Goal: Task Accomplishment & Management: Use online tool/utility

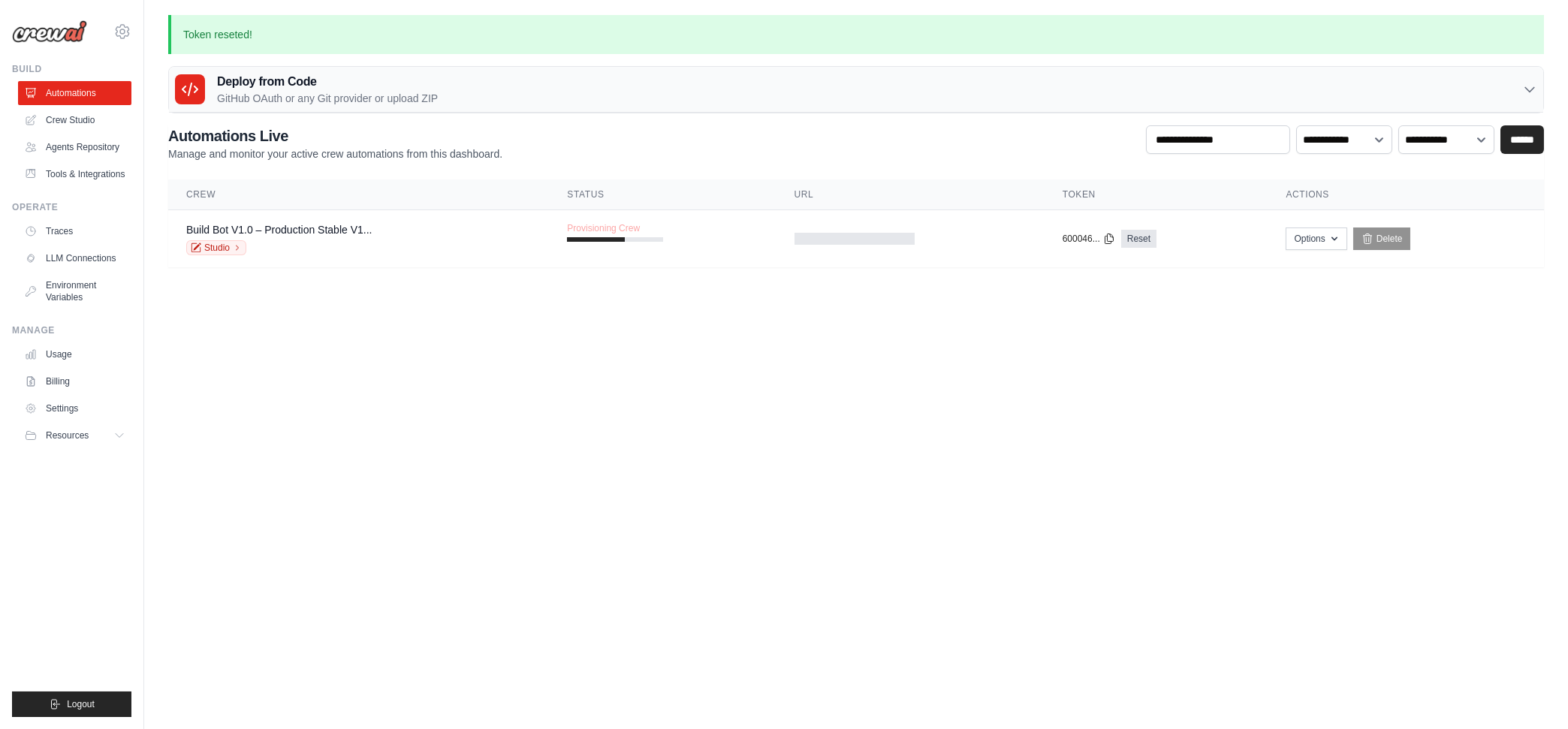
click at [615, 315] on body "matthew.henderson001@gmail.com Settings Build Automations Resources" at bounding box center [784, 364] width 1568 height 729
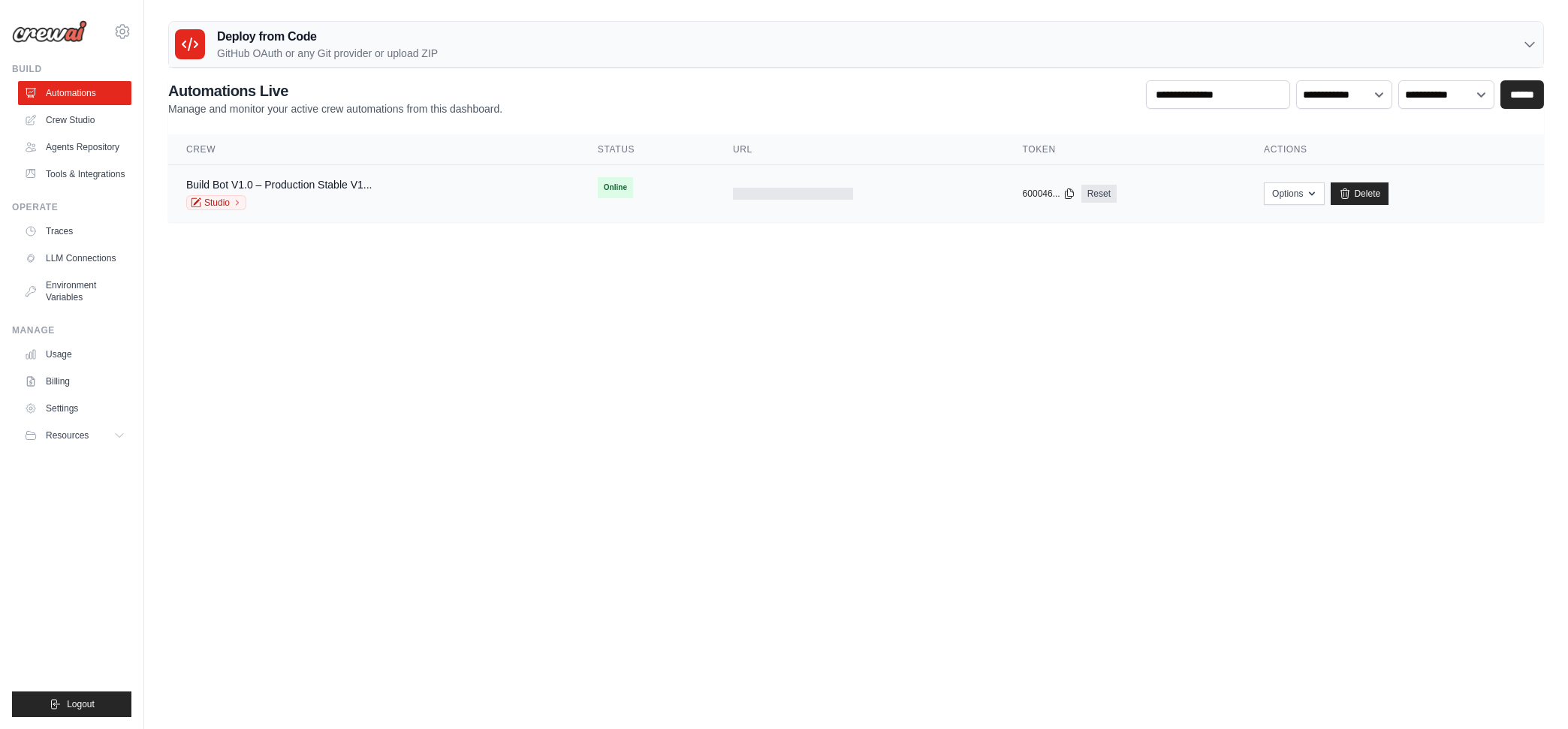
click at [787, 191] on div at bounding box center [793, 193] width 120 height 12
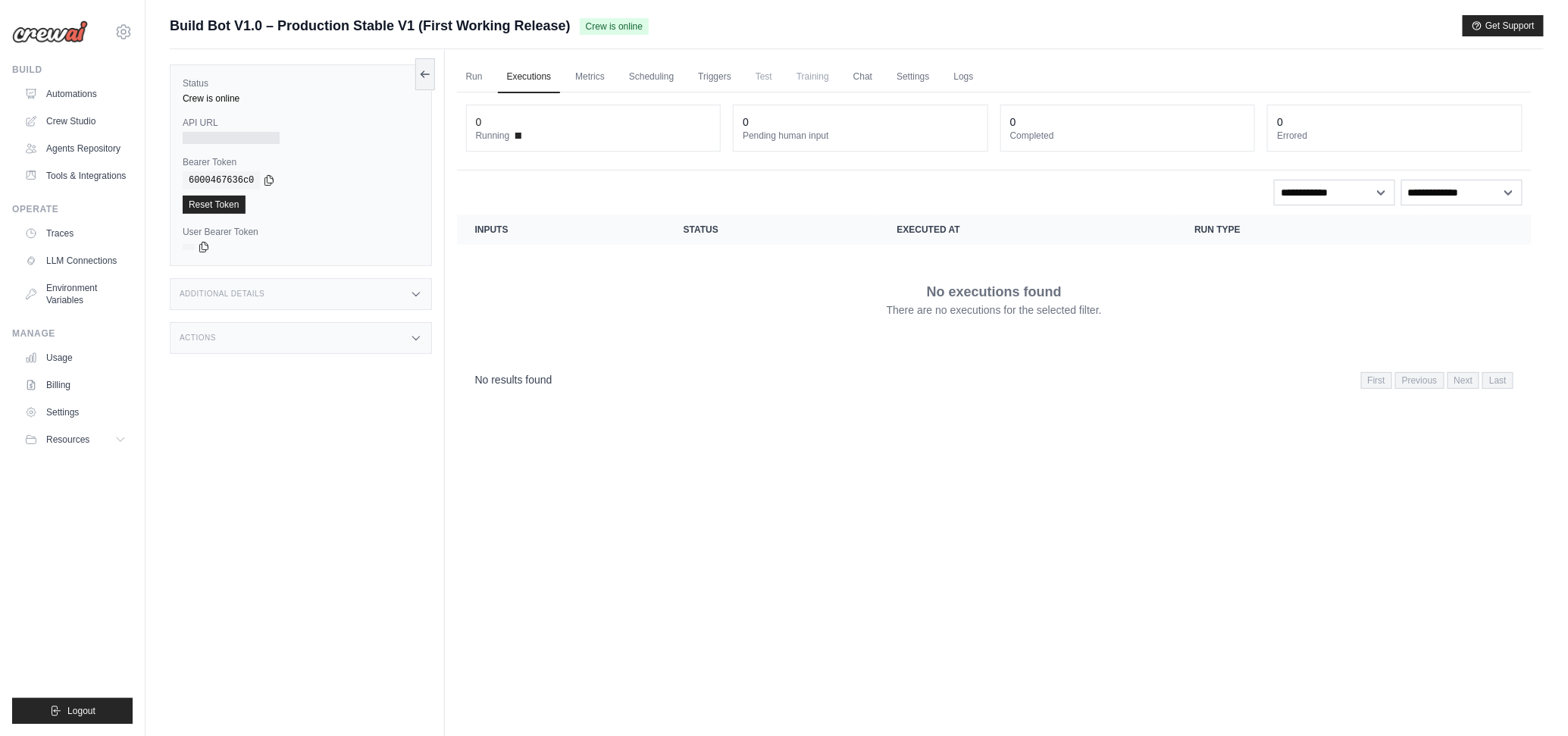
click at [869, 593] on div "Run Executions Metrics Scheduling Triggers Test Training Chat Settings Logs 0 R…" at bounding box center [994, 417] width 1099 height 736
click at [760, 74] on span "Test" at bounding box center [763, 76] width 35 height 31
click at [65, 122] on link "Crew Studio" at bounding box center [77, 121] width 114 height 25
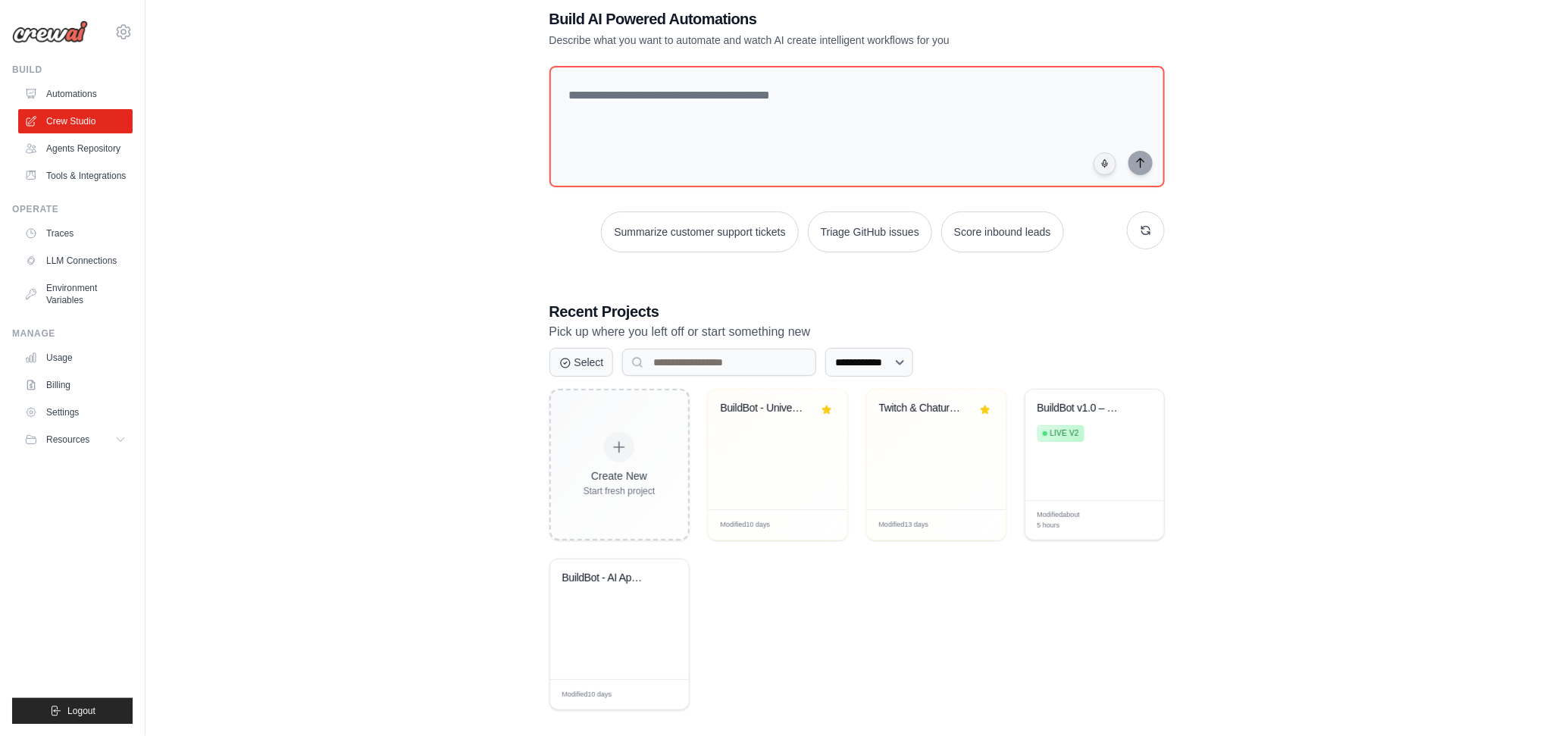
scroll to position [44, 0]
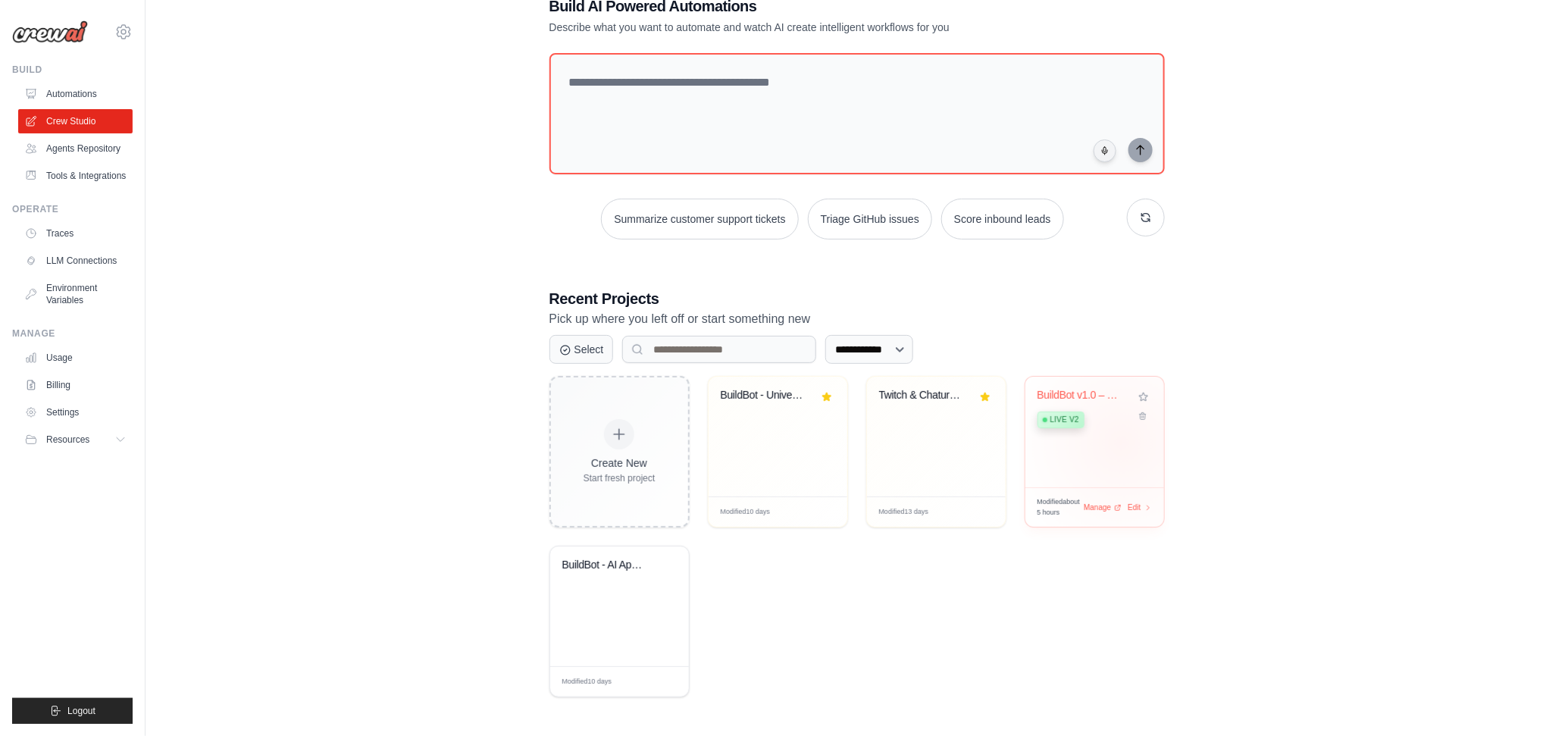
click at [1122, 443] on div "BuildBot v1.0 – Production Stable Live v2" at bounding box center [1095, 432] width 139 height 110
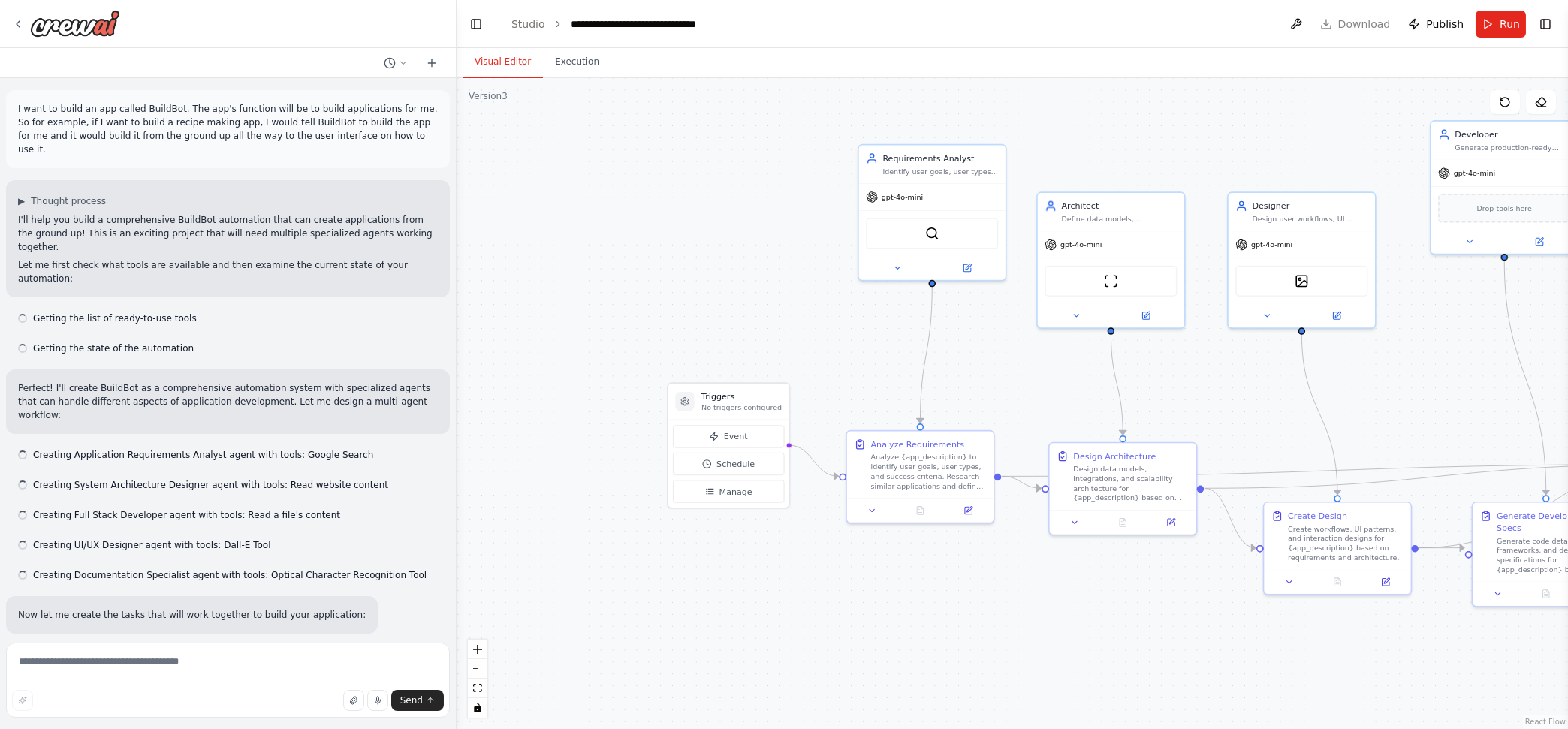
scroll to position [12018, 0]
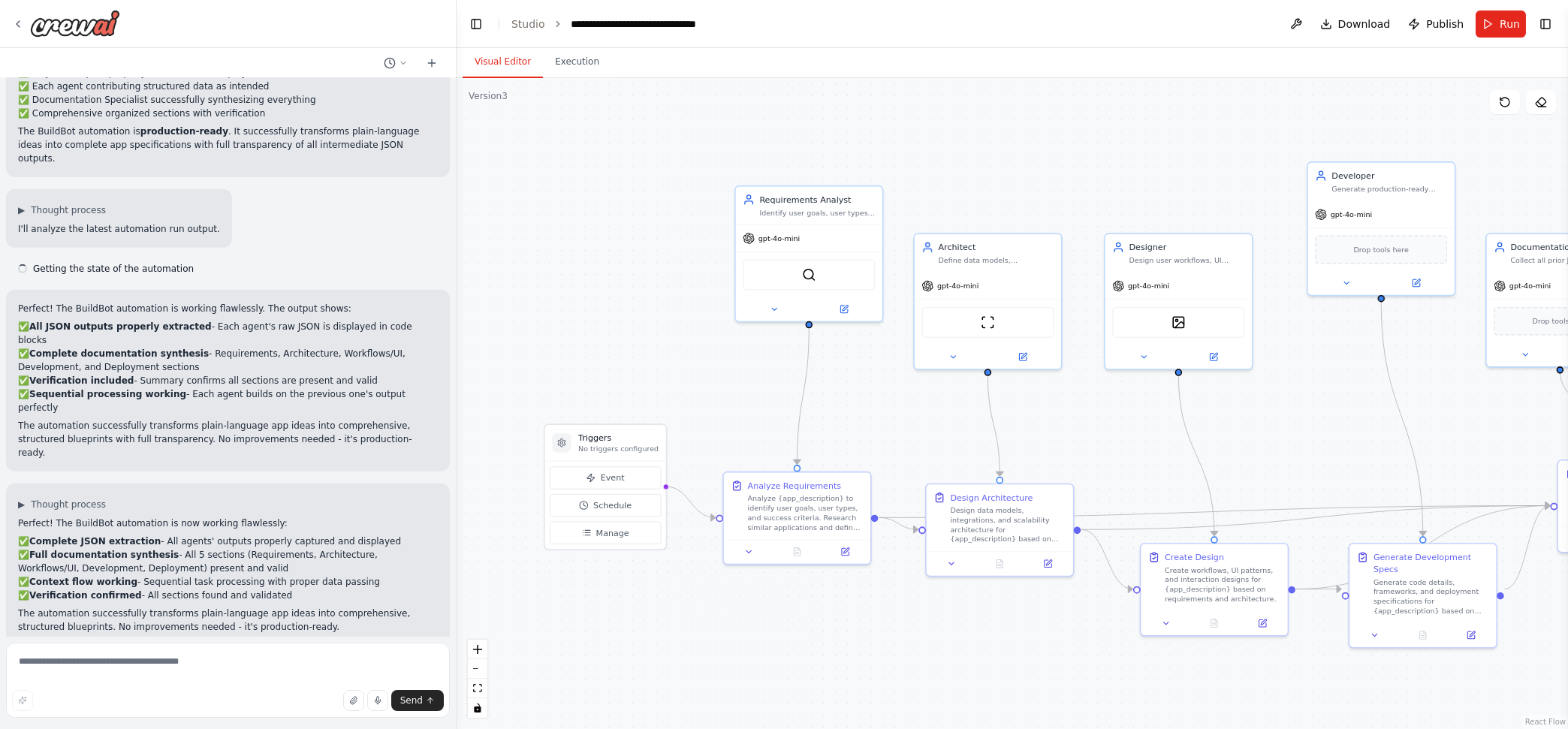
drag, startPoint x: 1420, startPoint y: 338, endPoint x: 1297, endPoint y: 379, distance: 129.7
click at [1297, 379] on div ".deletable-edge-delete-btn { width: 20px; height: 20px; border: 0px solid #ffff…" at bounding box center [1012, 404] width 1111 height 651
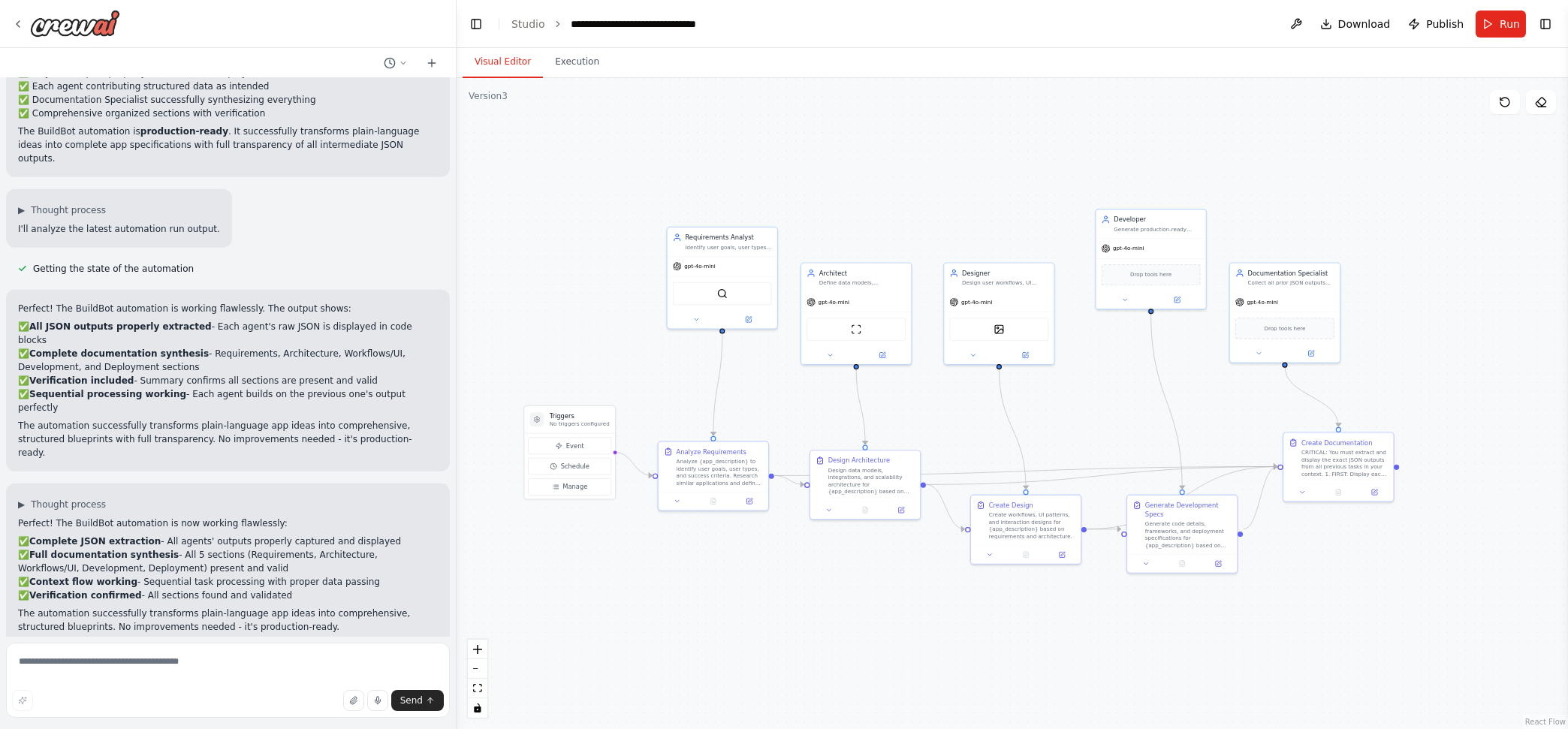
drag, startPoint x: 1278, startPoint y: 411, endPoint x: 1119, endPoint y: 398, distance: 159.5
click at [1119, 398] on div ".deletable-edge-delete-btn { width: 20px; height: 20px; border: 0px solid #ffff…" at bounding box center [1012, 404] width 1111 height 651
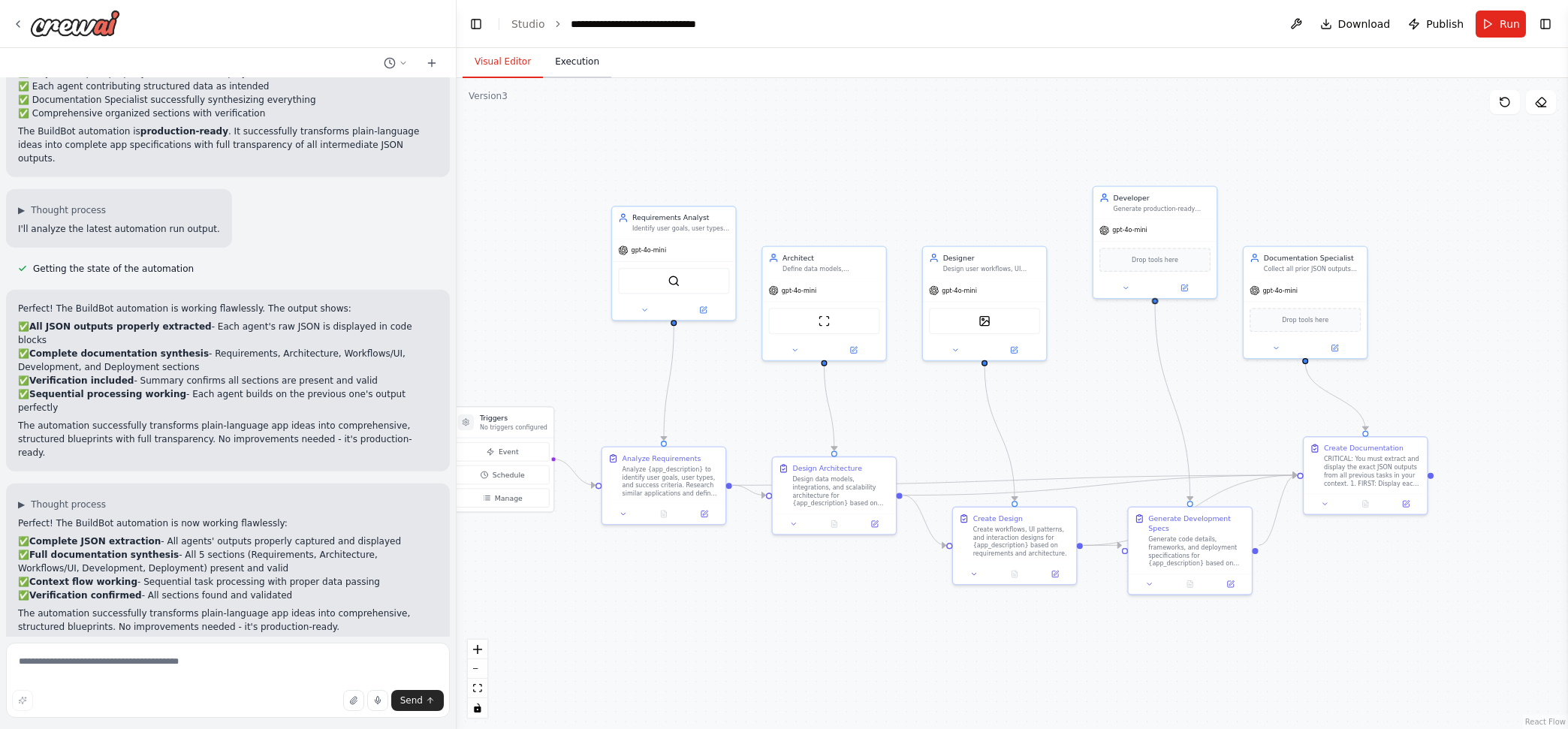
click at [580, 60] on button "Execution" at bounding box center [578, 63] width 68 height 31
click at [496, 62] on button "Visual Editor" at bounding box center [502, 63] width 80 height 31
click at [473, 27] on button "Toggle Left Sidebar" at bounding box center [476, 24] width 22 height 21
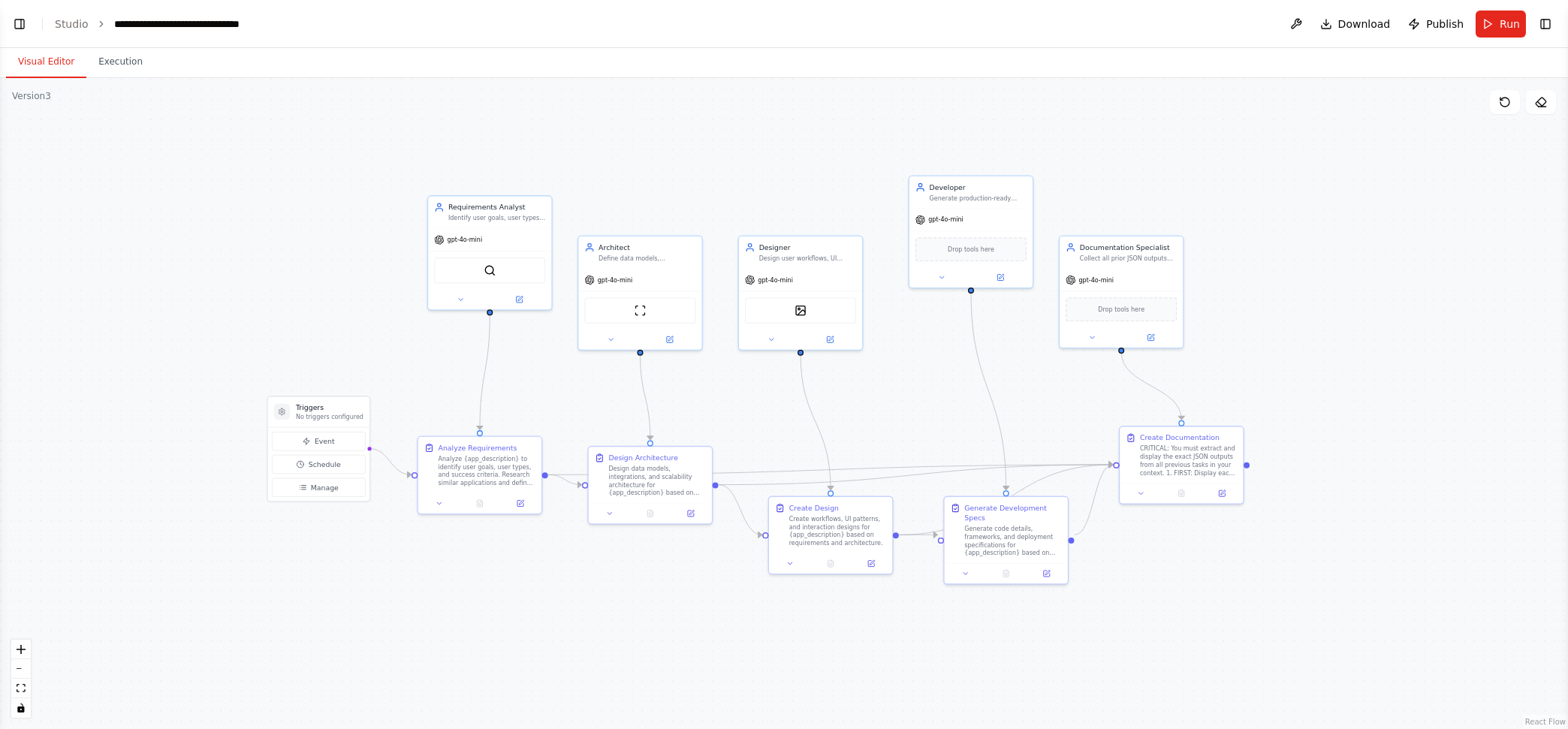
drag, startPoint x: 503, startPoint y: 158, endPoint x: 776, endPoint y: 148, distance: 273.2
click at [776, 148] on div ".deletable-edge-delete-btn { width: 20px; height: 20px; border: 0px solid #ffff…" at bounding box center [784, 404] width 1568 height 651
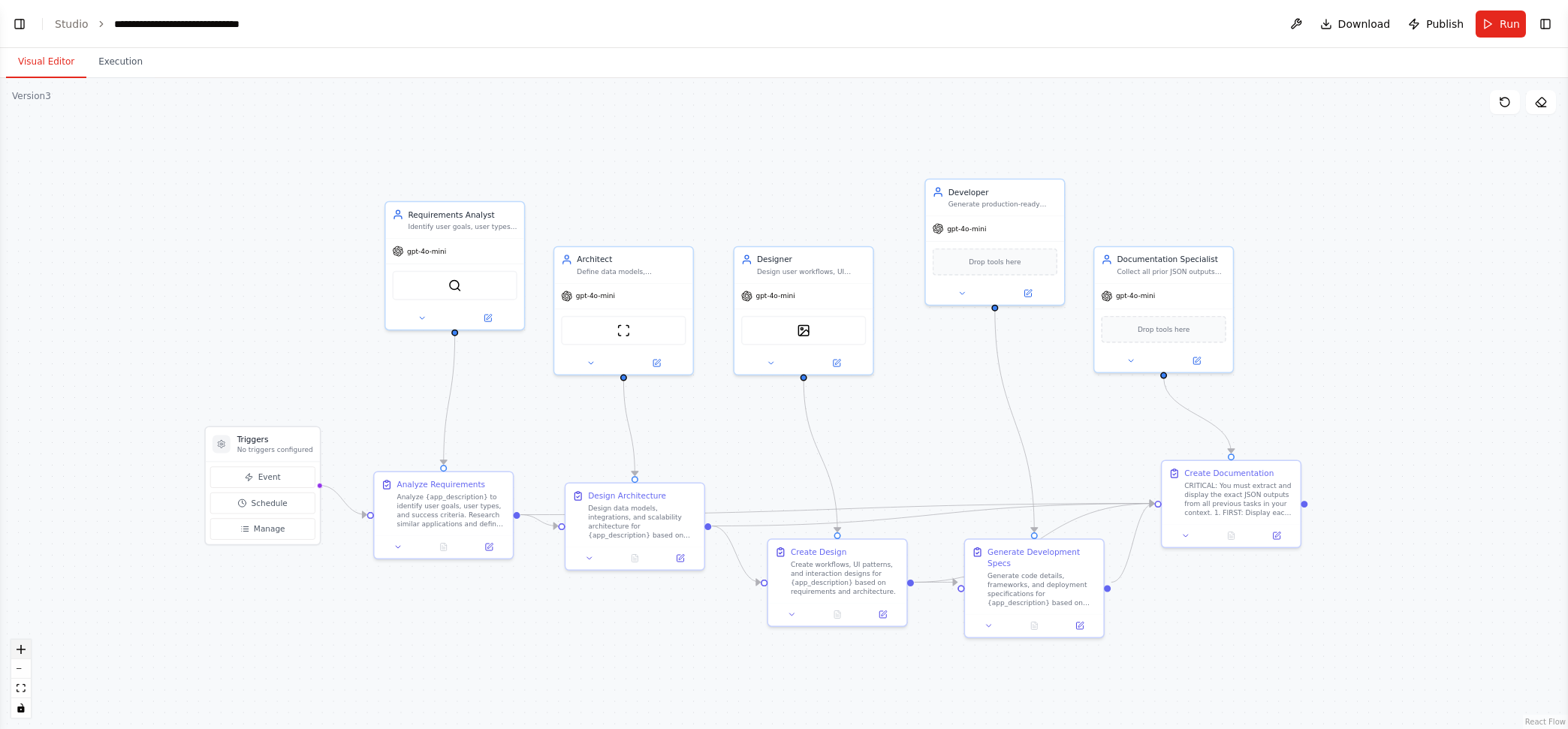
click at [22, 646] on icon "zoom in" at bounding box center [21, 649] width 9 height 9
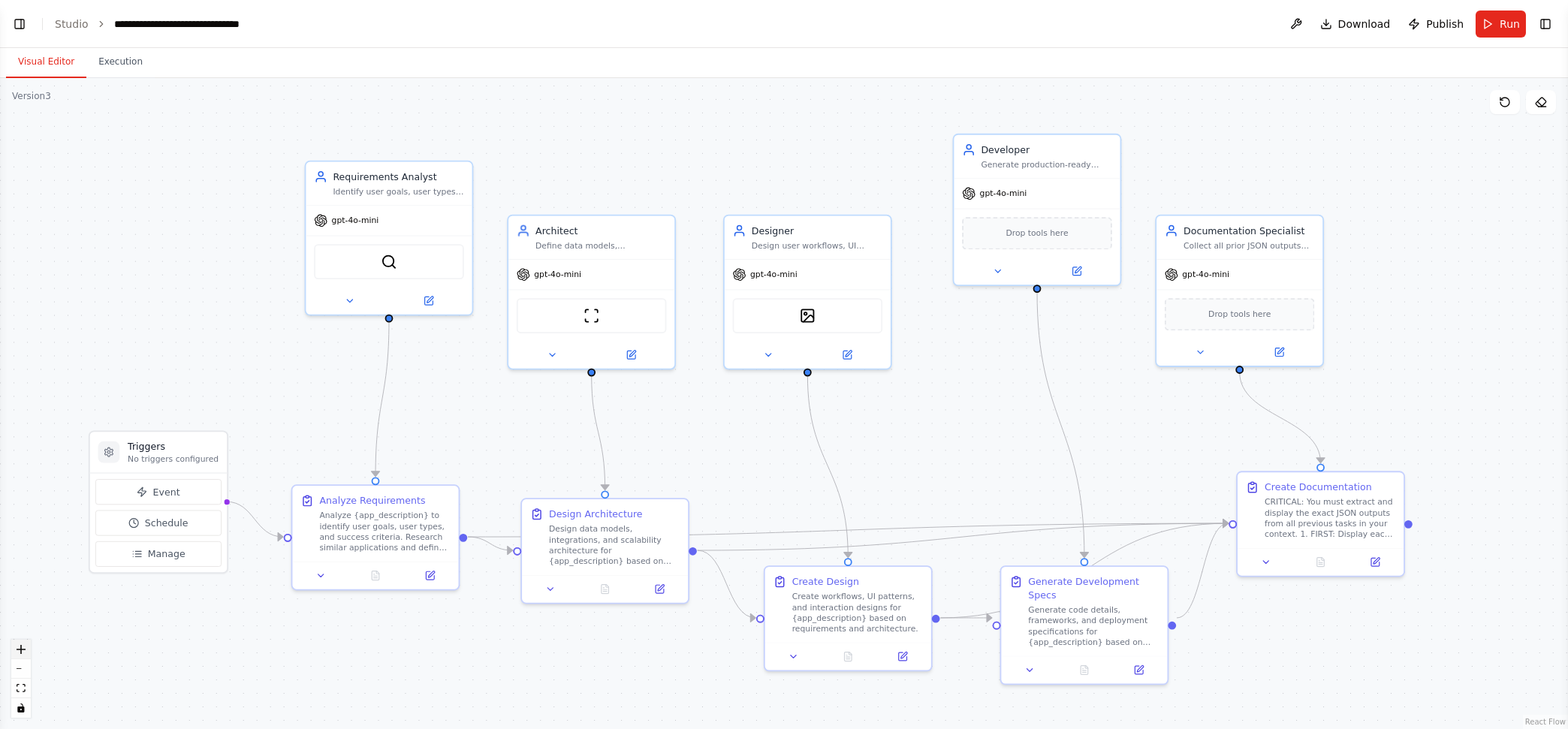
click at [18, 650] on icon "zoom in" at bounding box center [21, 649] width 9 height 9
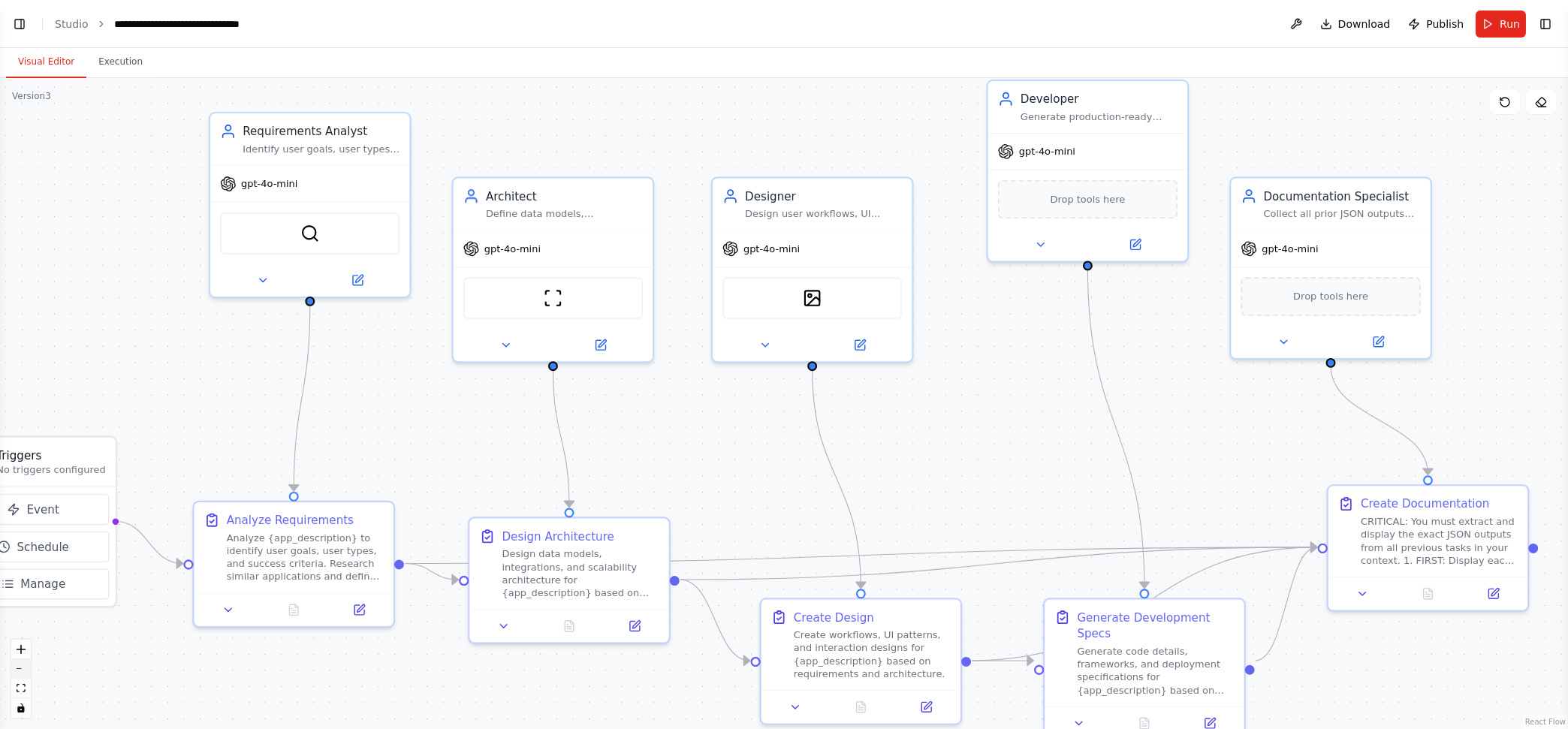
click at [19, 666] on button "zoom out" at bounding box center [22, 669] width 20 height 20
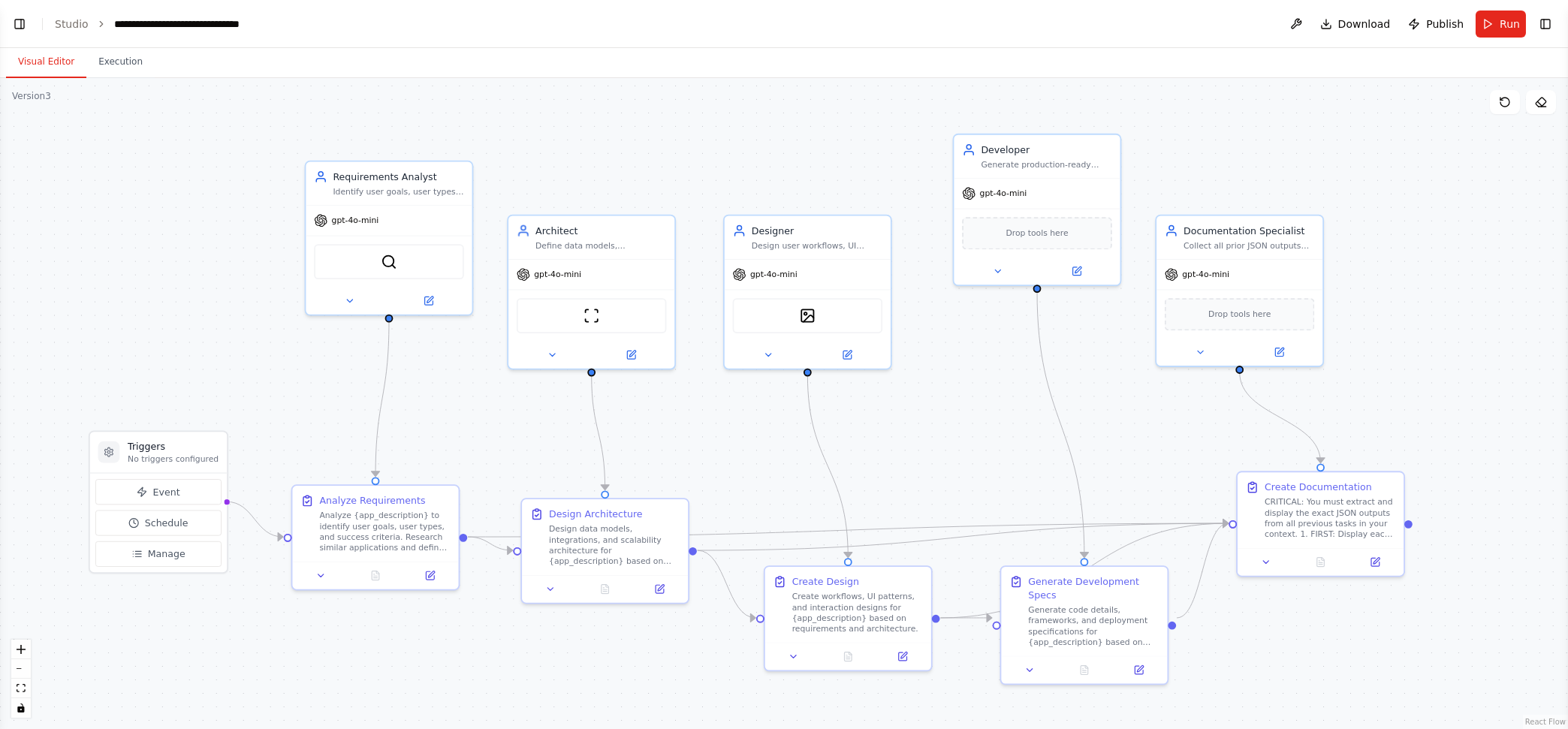
click at [1545, 18] on button "Toggle Right Sidebar" at bounding box center [1546, 24] width 22 height 21
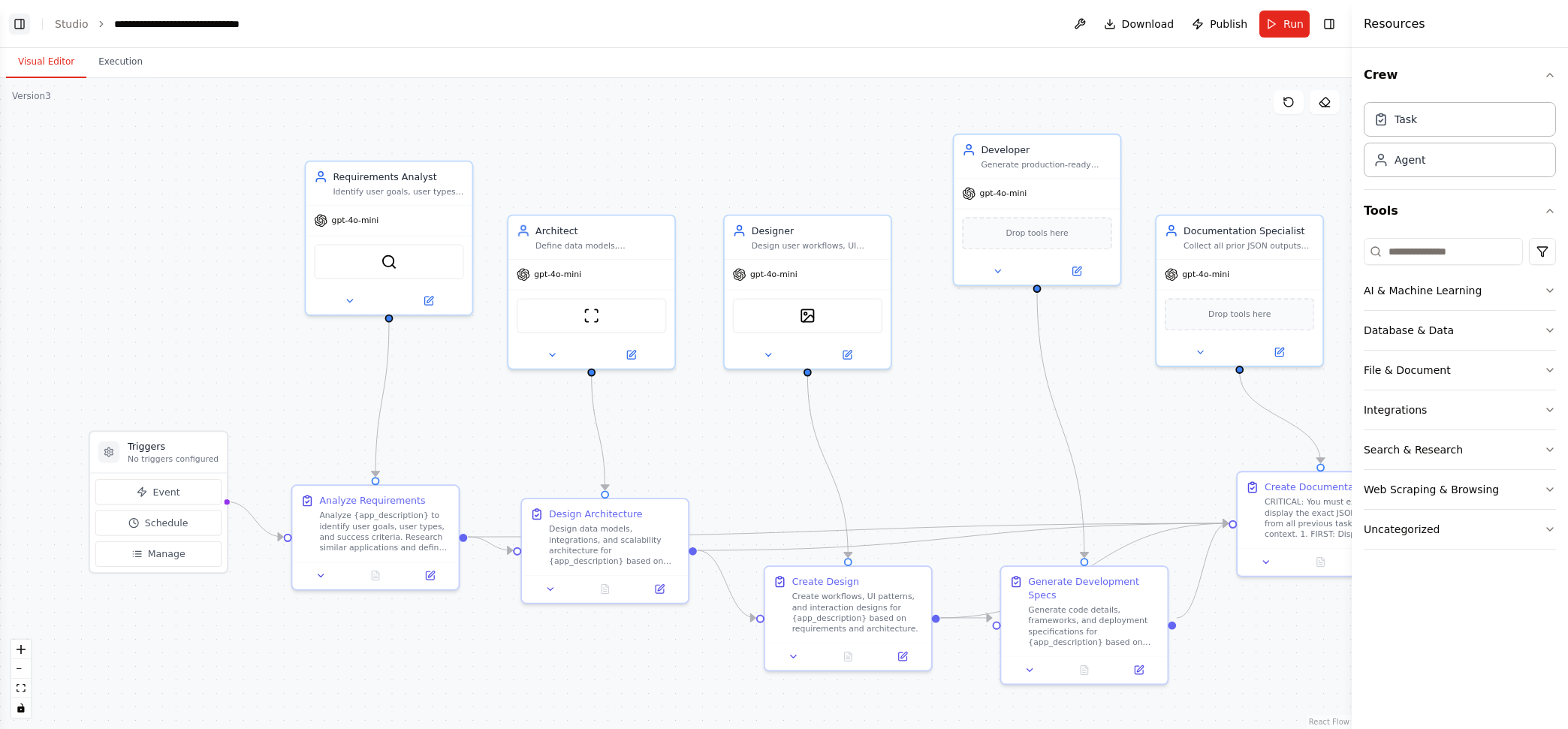
click at [11, 23] on button "Toggle Left Sidebar" at bounding box center [20, 24] width 22 height 21
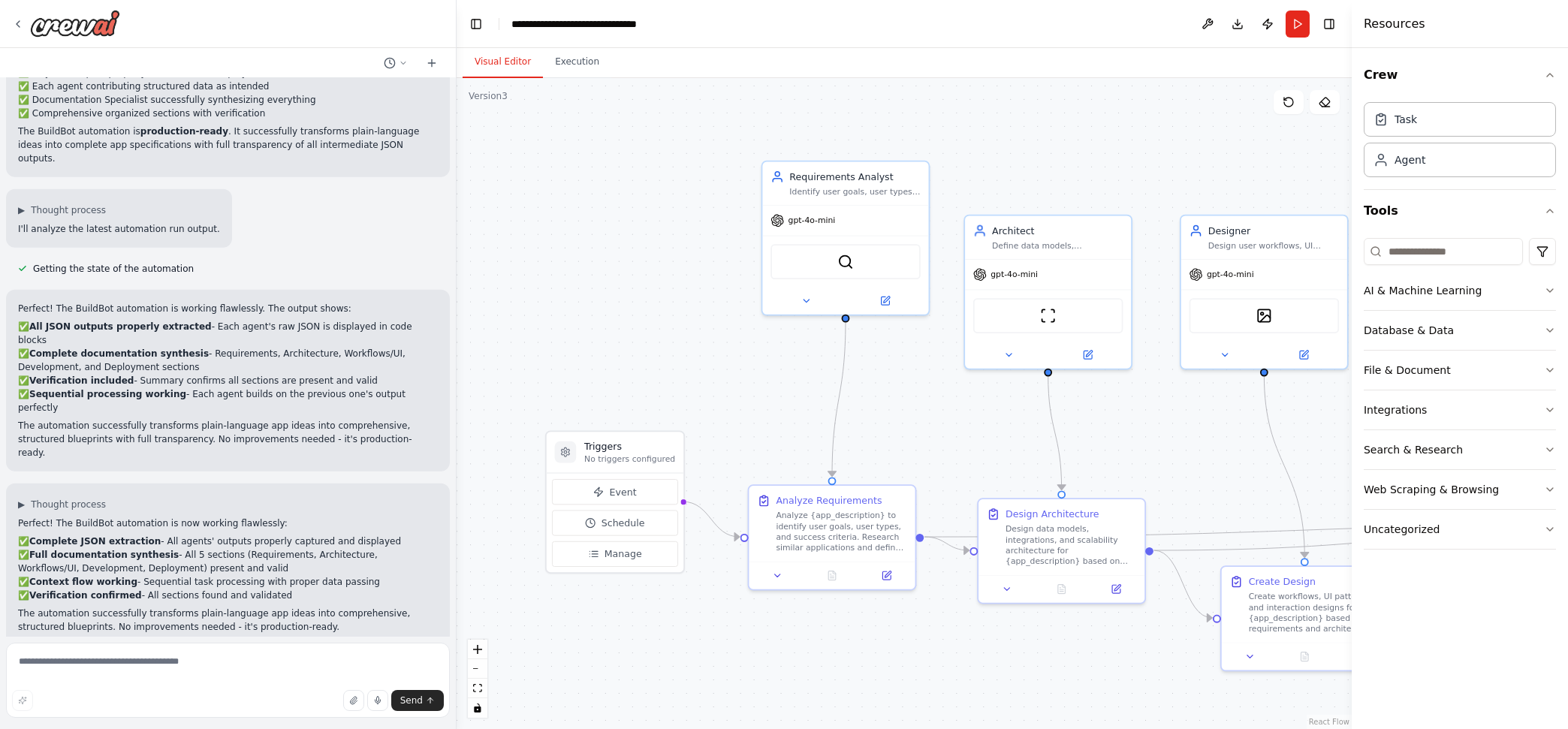
click at [472, 27] on button "Toggle Left Sidebar" at bounding box center [476, 24] width 22 height 21
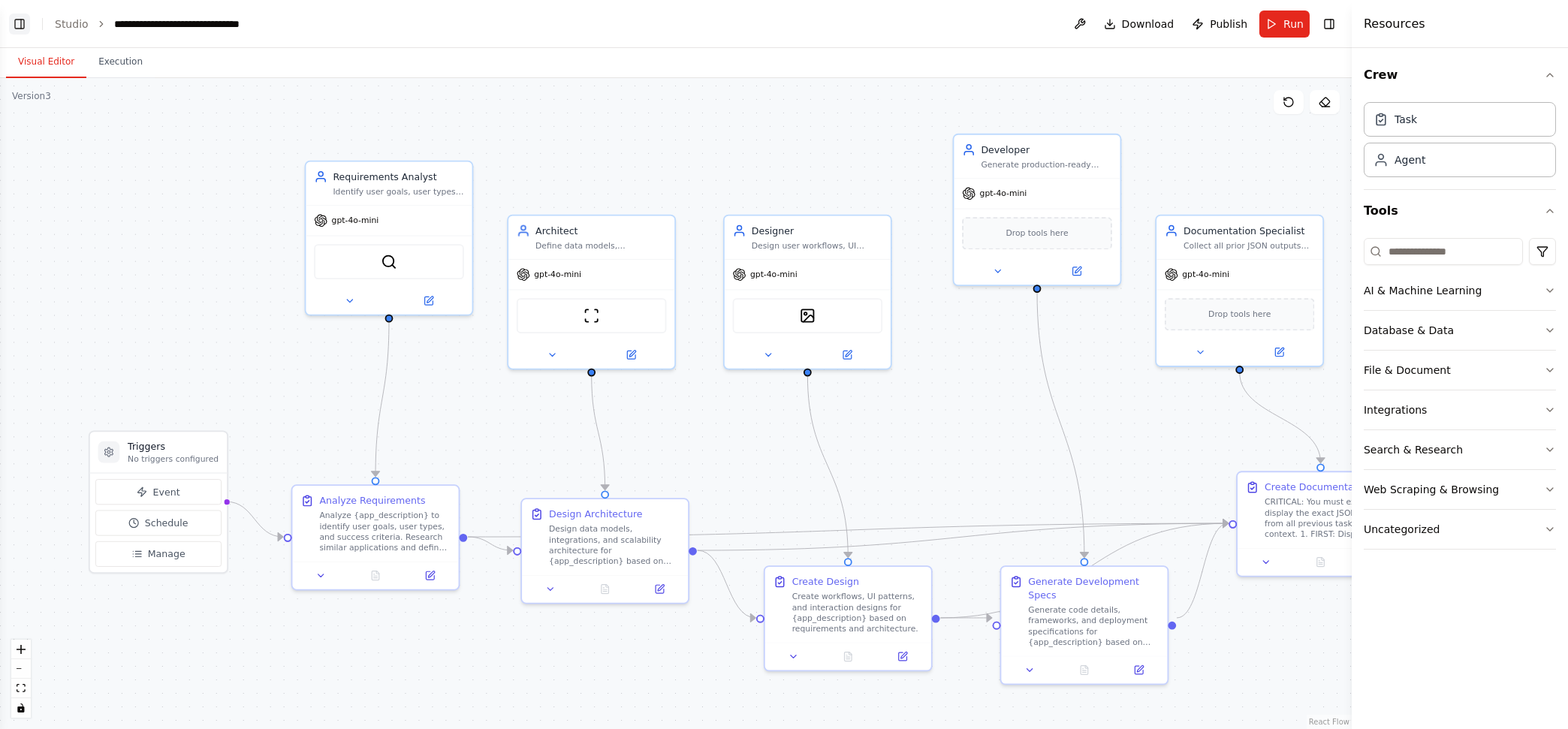
click at [15, 21] on button "Toggle Left Sidebar" at bounding box center [20, 24] width 22 height 21
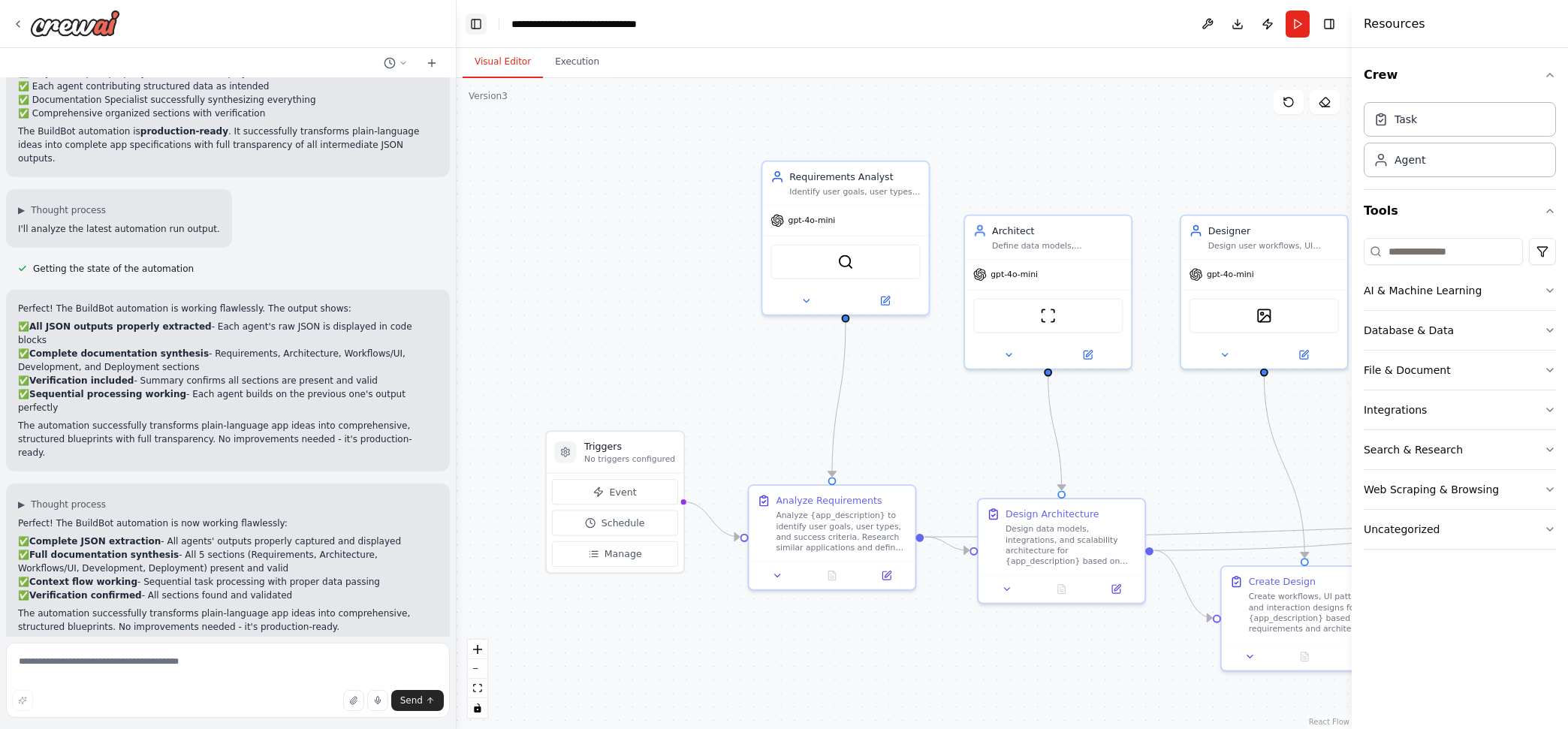
click at [468, 24] on button "Toggle Left Sidebar" at bounding box center [476, 24] width 22 height 21
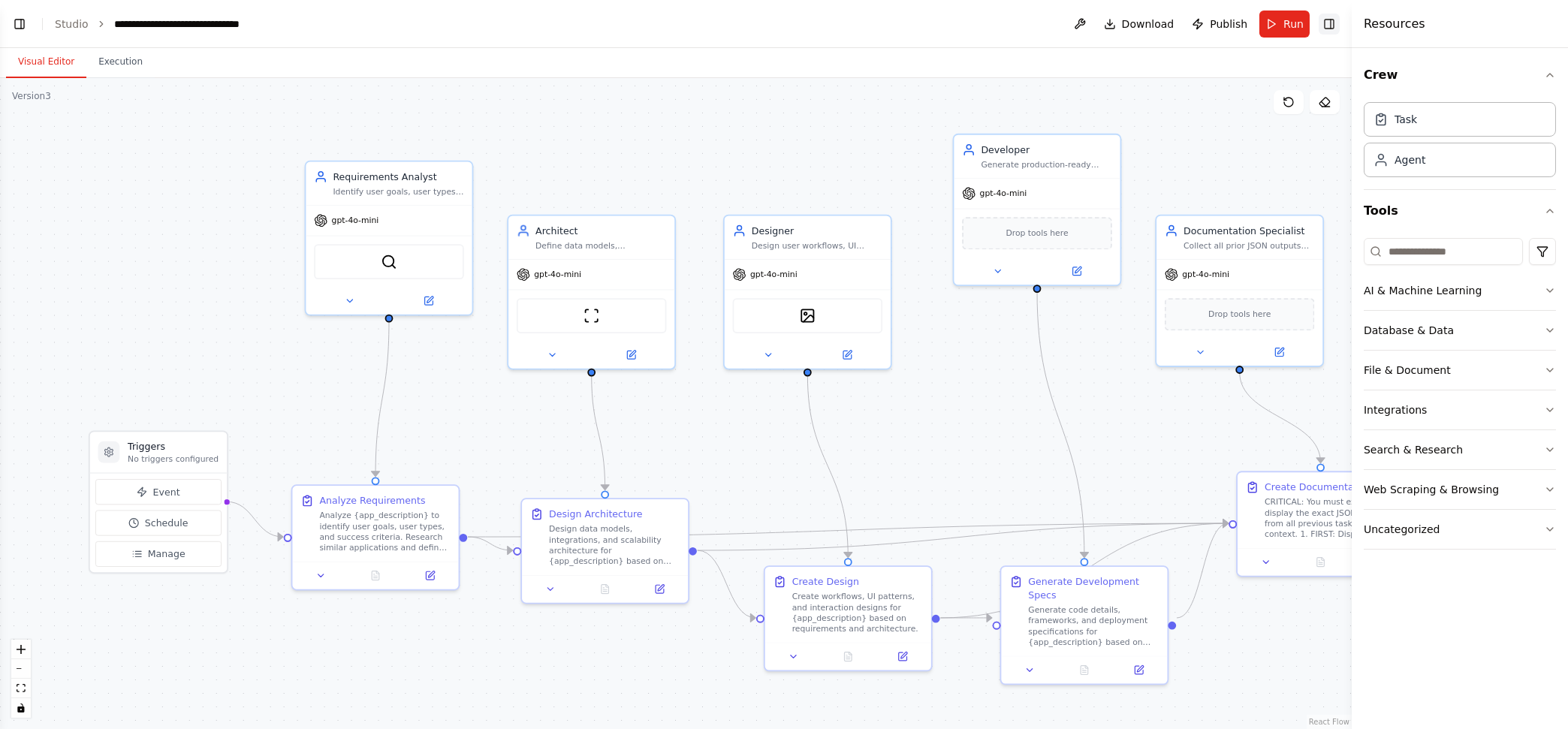
click at [1329, 14] on button "Toggle Right Sidebar" at bounding box center [1329, 24] width 22 height 21
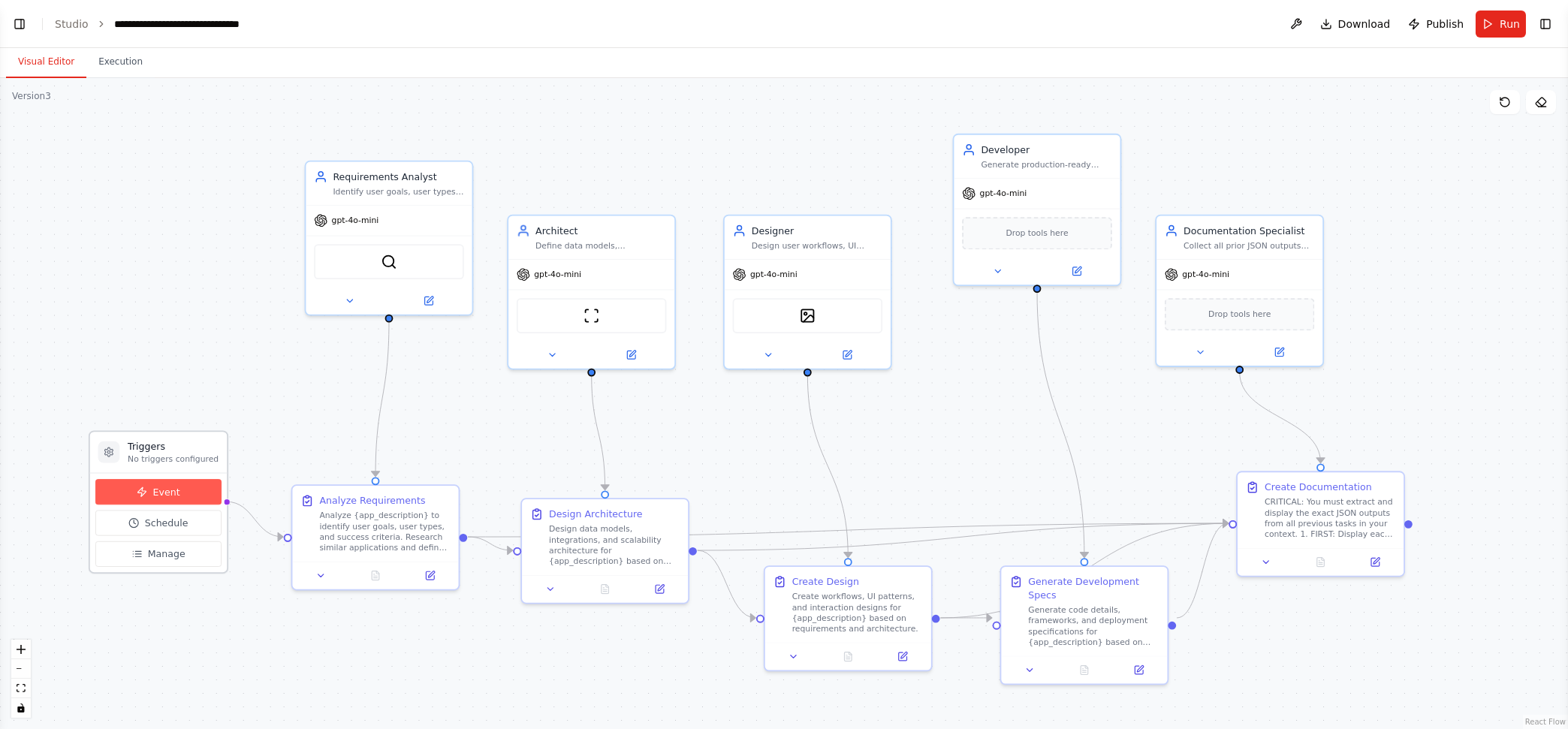
click at [180, 491] on button "Event" at bounding box center [158, 492] width 126 height 25
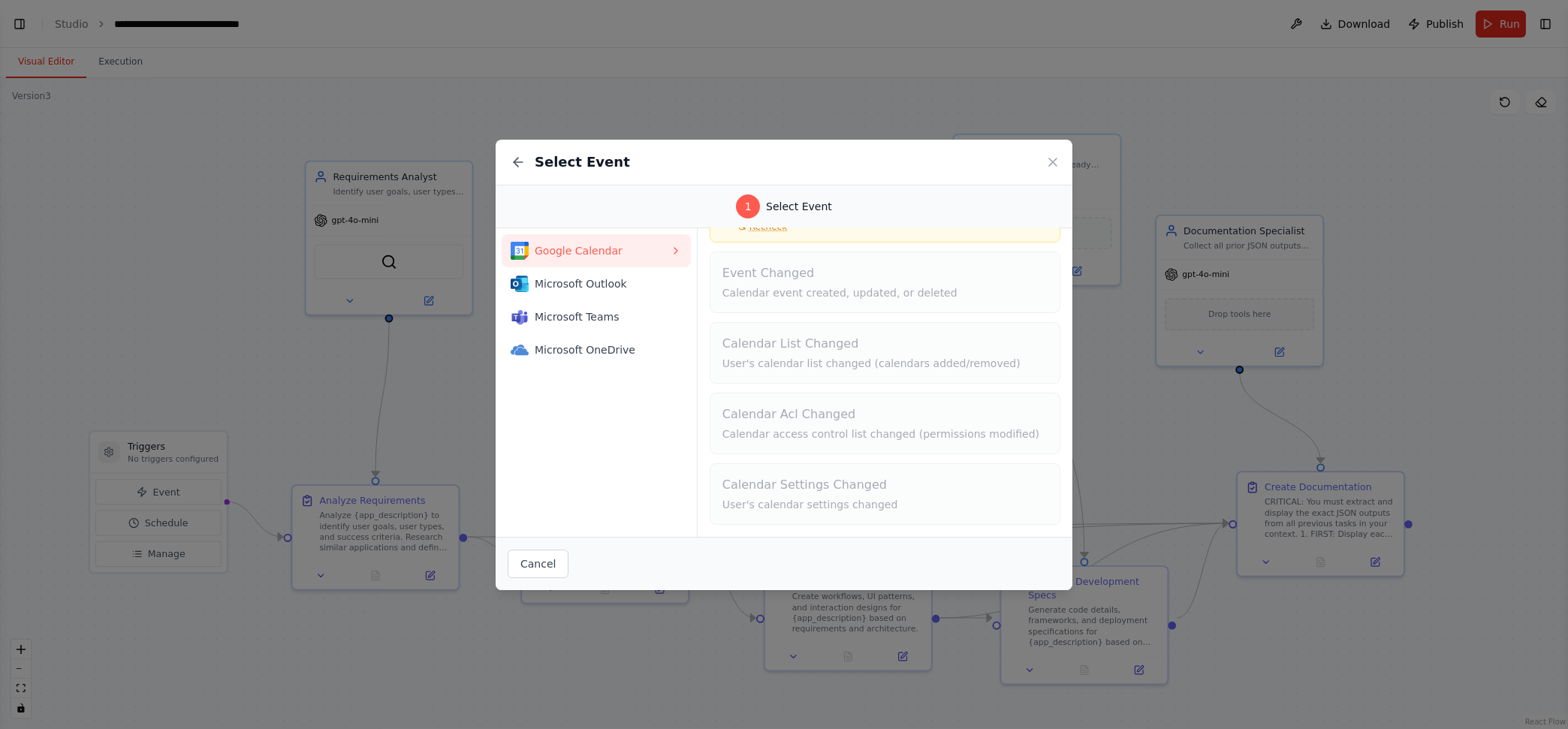
scroll to position [0, 0]
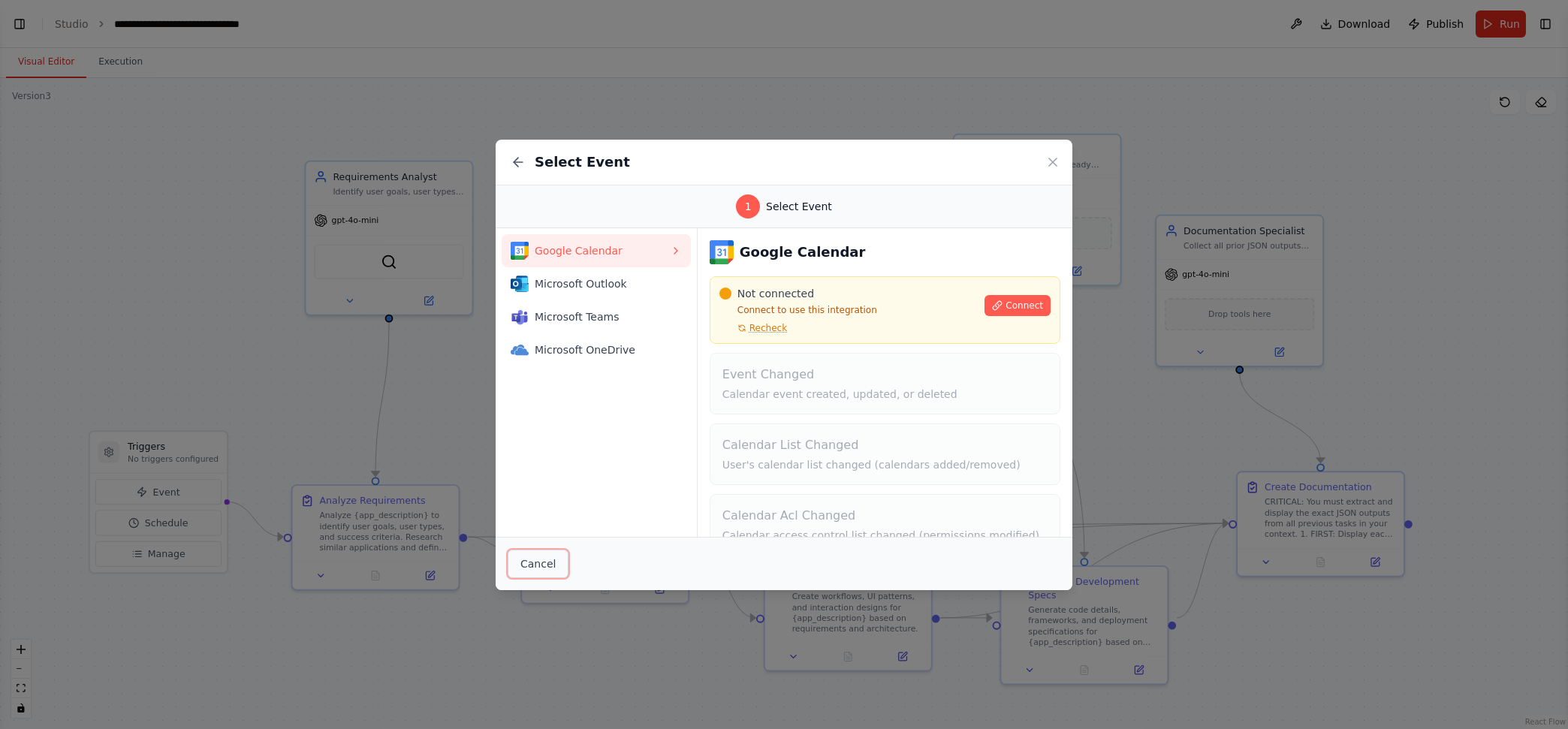
click at [550, 565] on button "Cancel" at bounding box center [538, 563] width 61 height 28
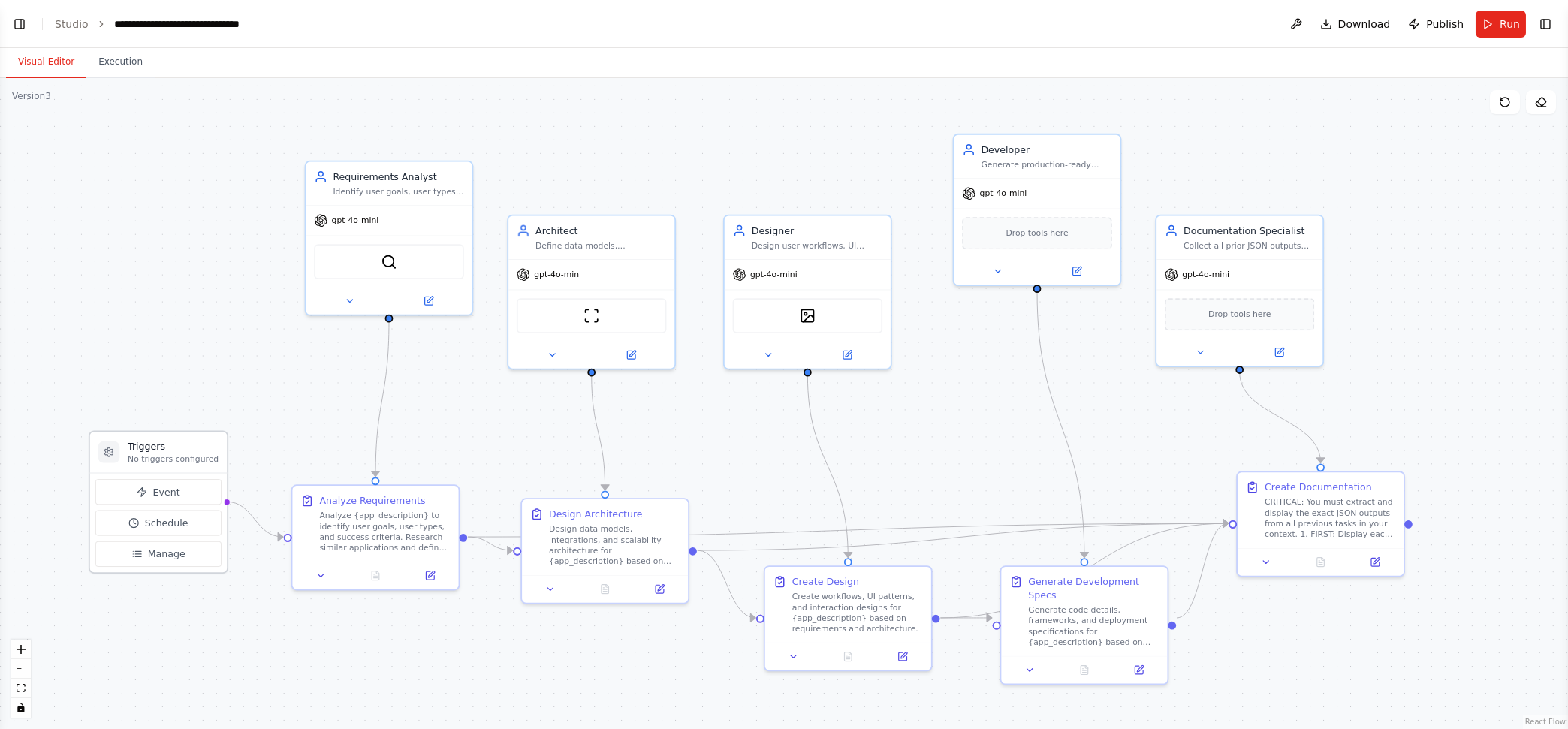
click at [149, 453] on p "No triggers configured" at bounding box center [173, 458] width 91 height 11
click at [114, 454] on div at bounding box center [109, 452] width 22 height 21
click at [104, 455] on icon at bounding box center [109, 451] width 11 height 11
click at [167, 553] on span "Manage" at bounding box center [166, 554] width 37 height 14
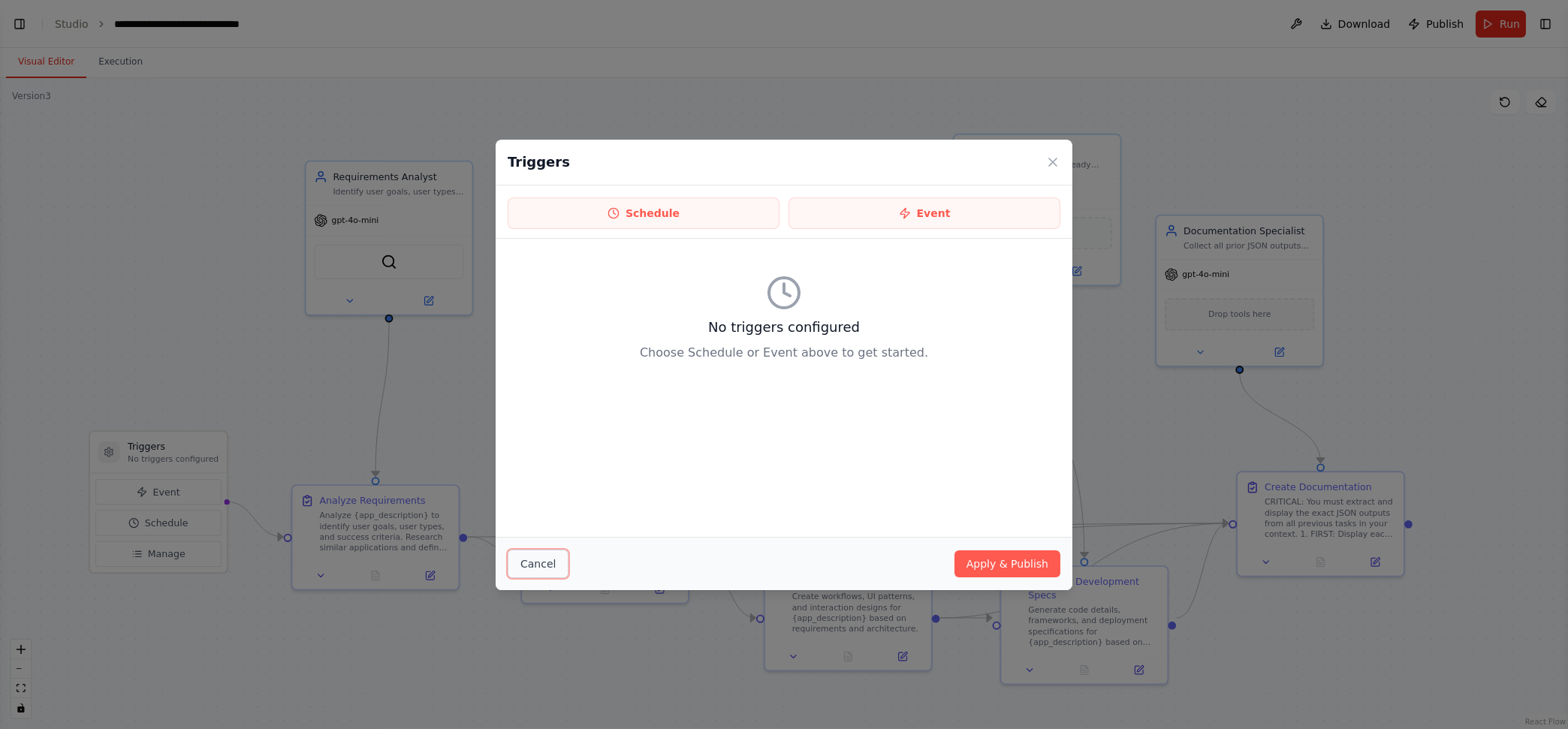
click at [529, 563] on button "Cancel" at bounding box center [538, 563] width 61 height 28
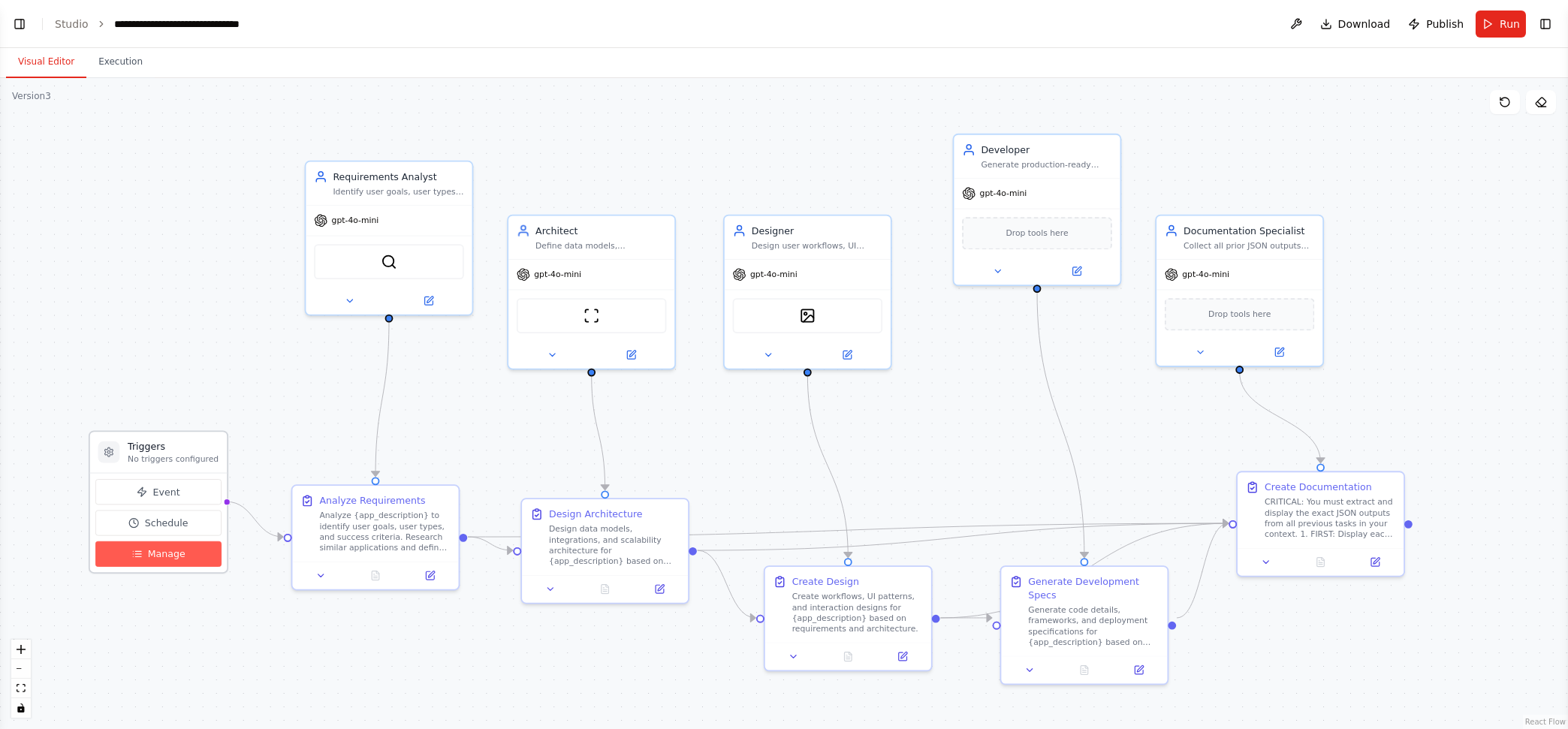
click at [171, 553] on span "Manage" at bounding box center [166, 554] width 37 height 14
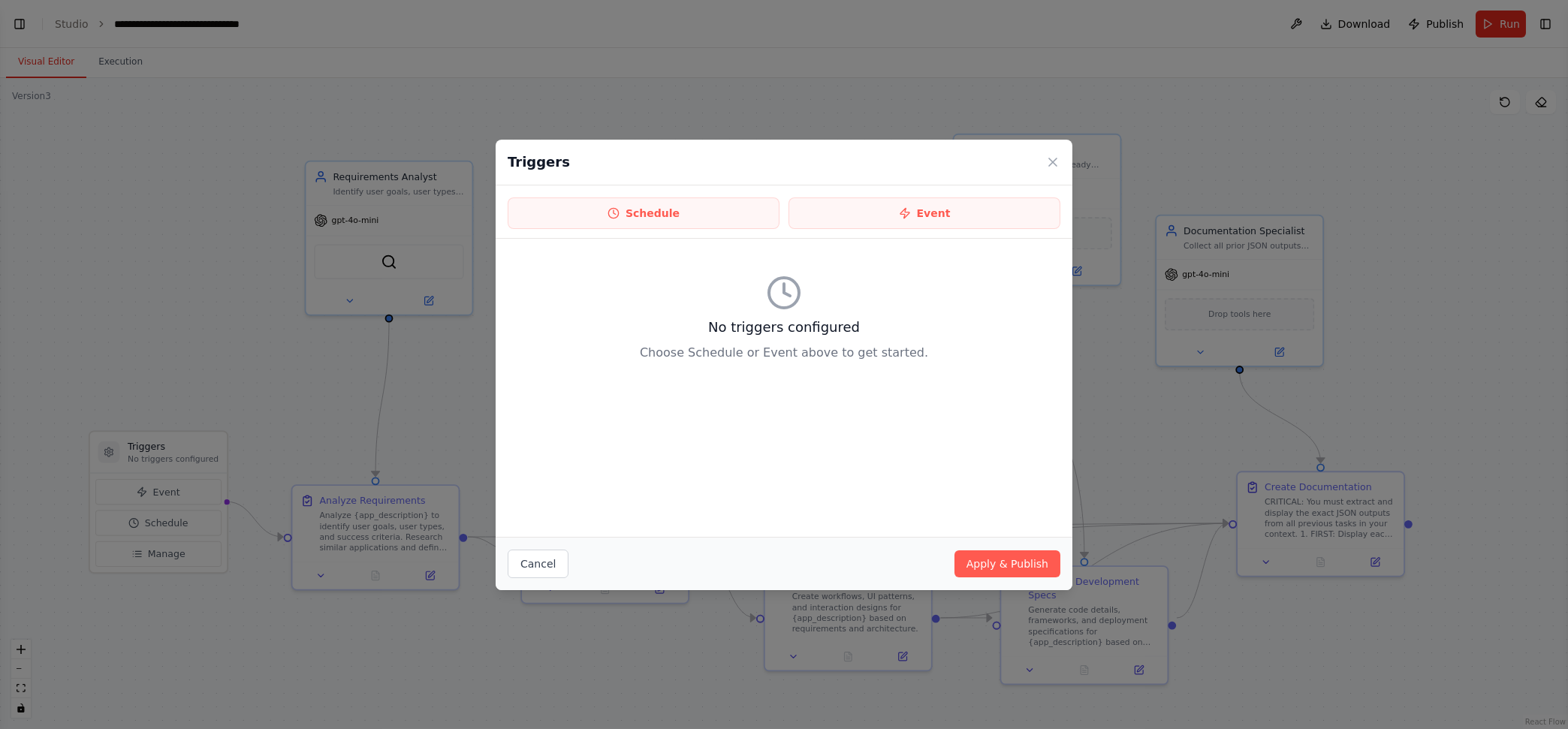
click at [938, 183] on div "Triggers" at bounding box center [784, 162] width 577 height 46
click at [939, 204] on button "Event" at bounding box center [925, 213] width 272 height 31
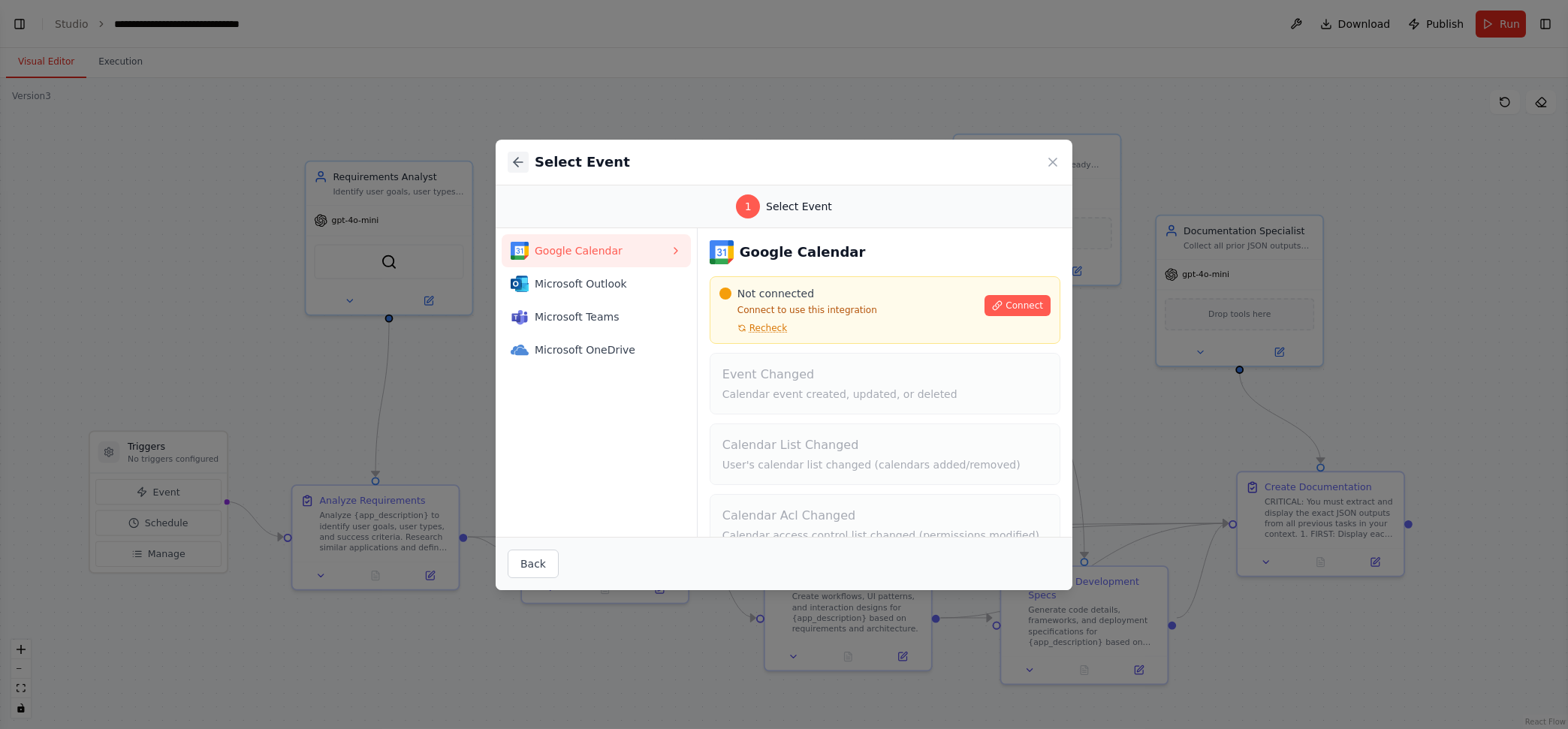
click at [523, 165] on icon at bounding box center [517, 161] width 15 height 15
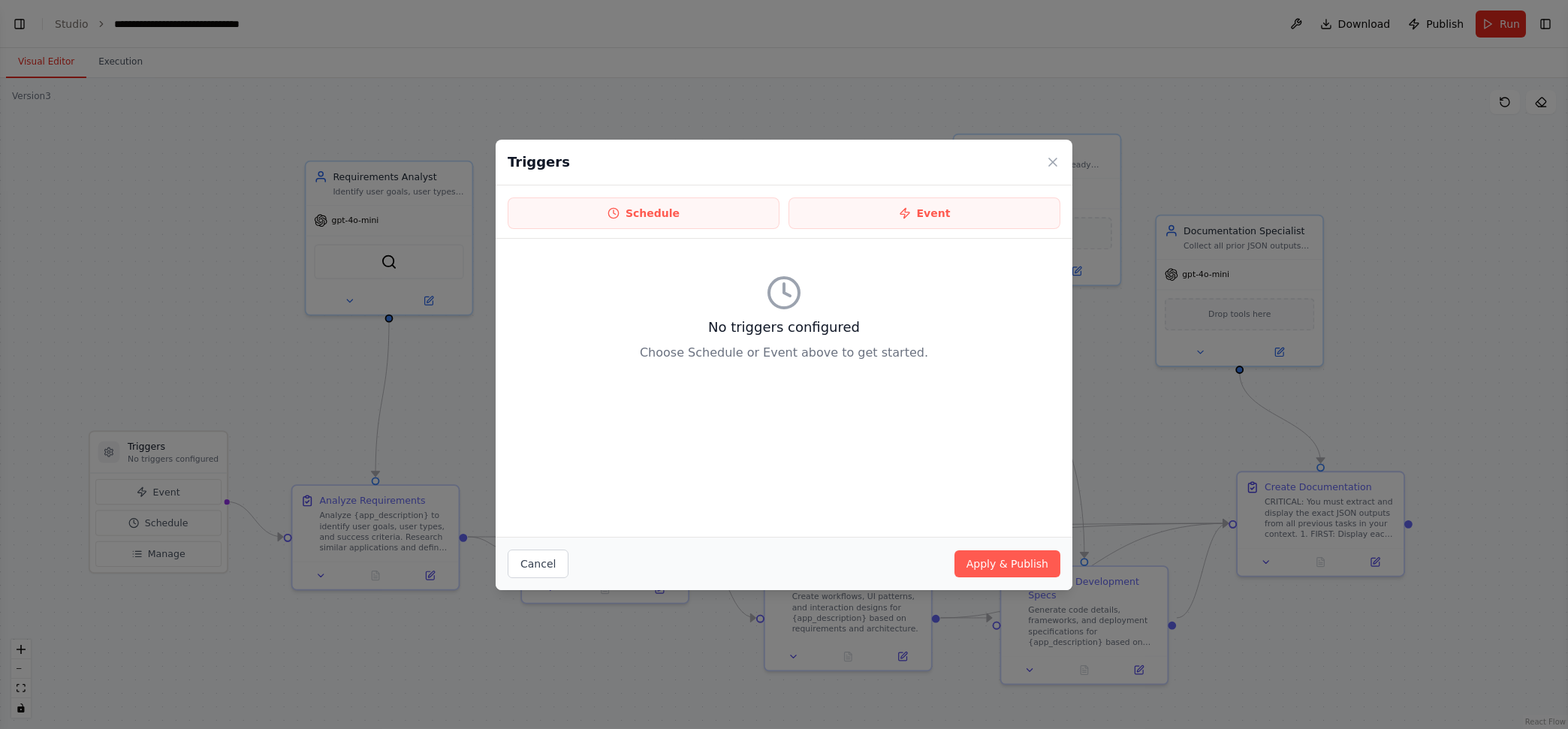
click at [781, 313] on div "No triggers configured Choose Schedule or Event above to get started." at bounding box center [784, 319] width 553 height 135
click at [783, 294] on icon at bounding box center [784, 292] width 36 height 36
click at [691, 382] on div "No triggers configured Choose Schedule or Event above to get started." at bounding box center [784, 319] width 553 height 135
click at [841, 397] on div "No triggers configured Choose Schedule or Event above to get started." at bounding box center [784, 387] width 577 height 298
click at [818, 322] on h3 "No triggers configured" at bounding box center [784, 327] width 553 height 21
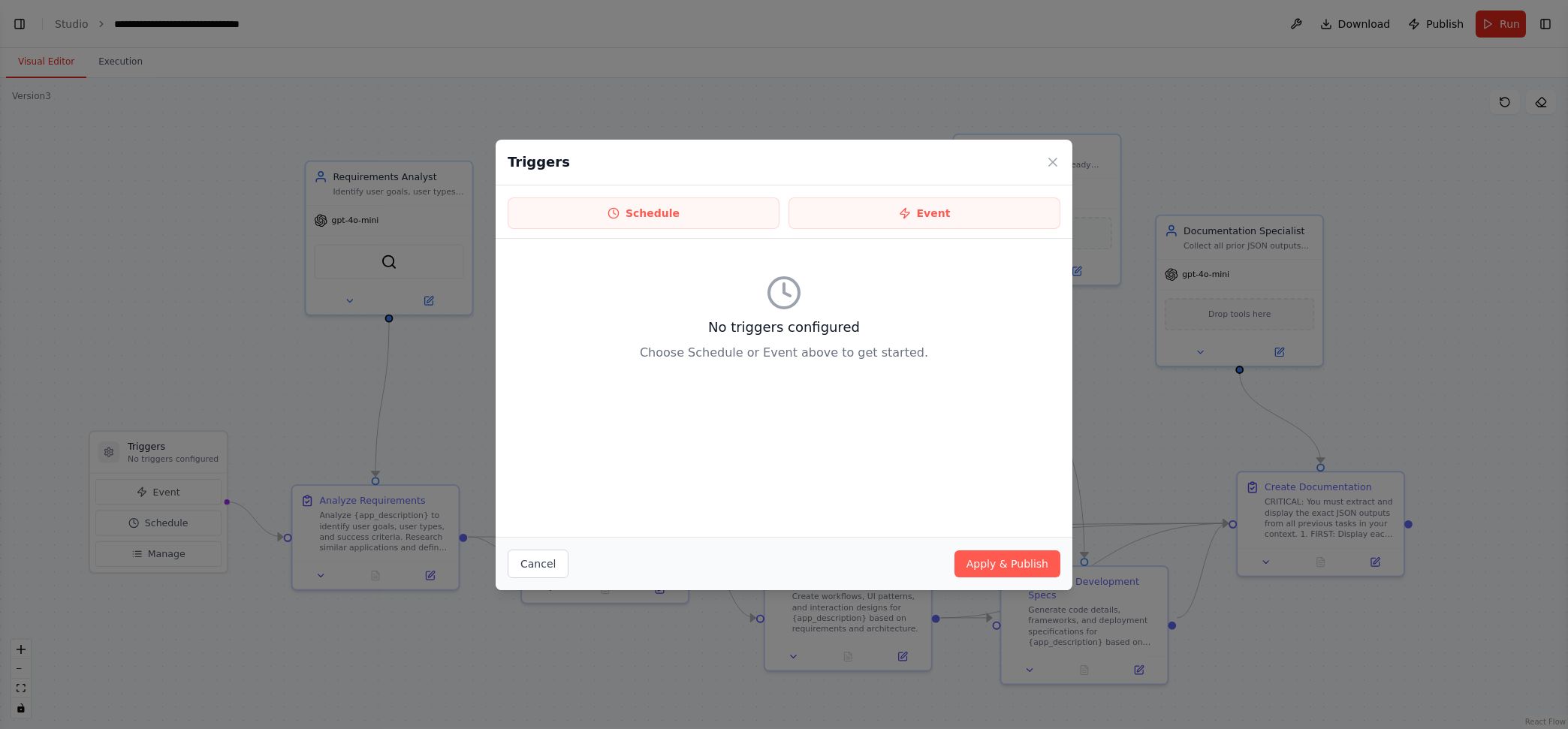
click at [763, 314] on div "No triggers configured Choose Schedule or Event above to get started." at bounding box center [784, 319] width 553 height 135
click at [848, 303] on div at bounding box center [784, 292] width 553 height 36
click at [914, 371] on div "No triggers configured Choose Schedule or Event above to get started." at bounding box center [784, 319] width 553 height 135
click at [679, 213] on button "Schedule" at bounding box center [643, 213] width 272 height 31
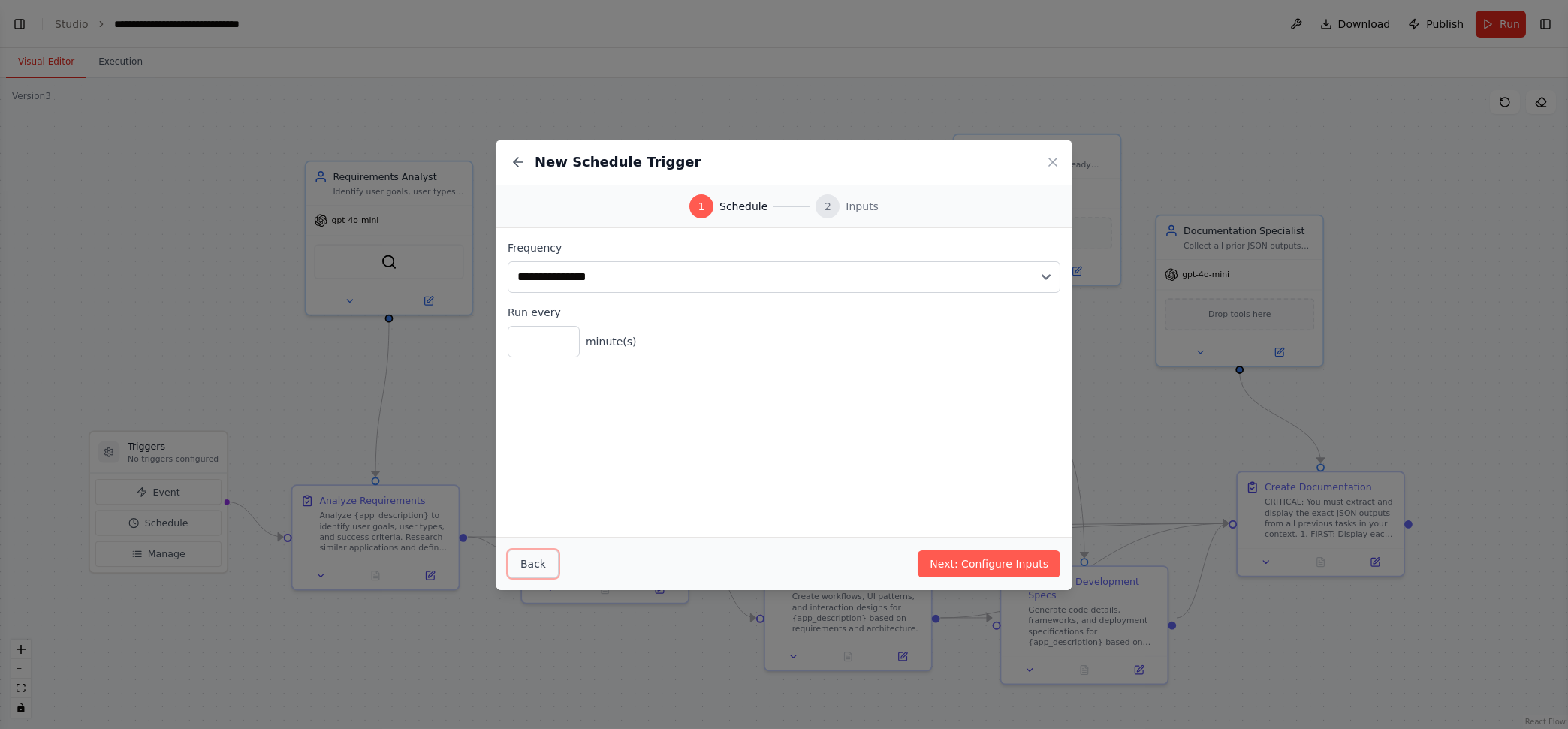
click at [546, 561] on button "Back" at bounding box center [533, 563] width 51 height 28
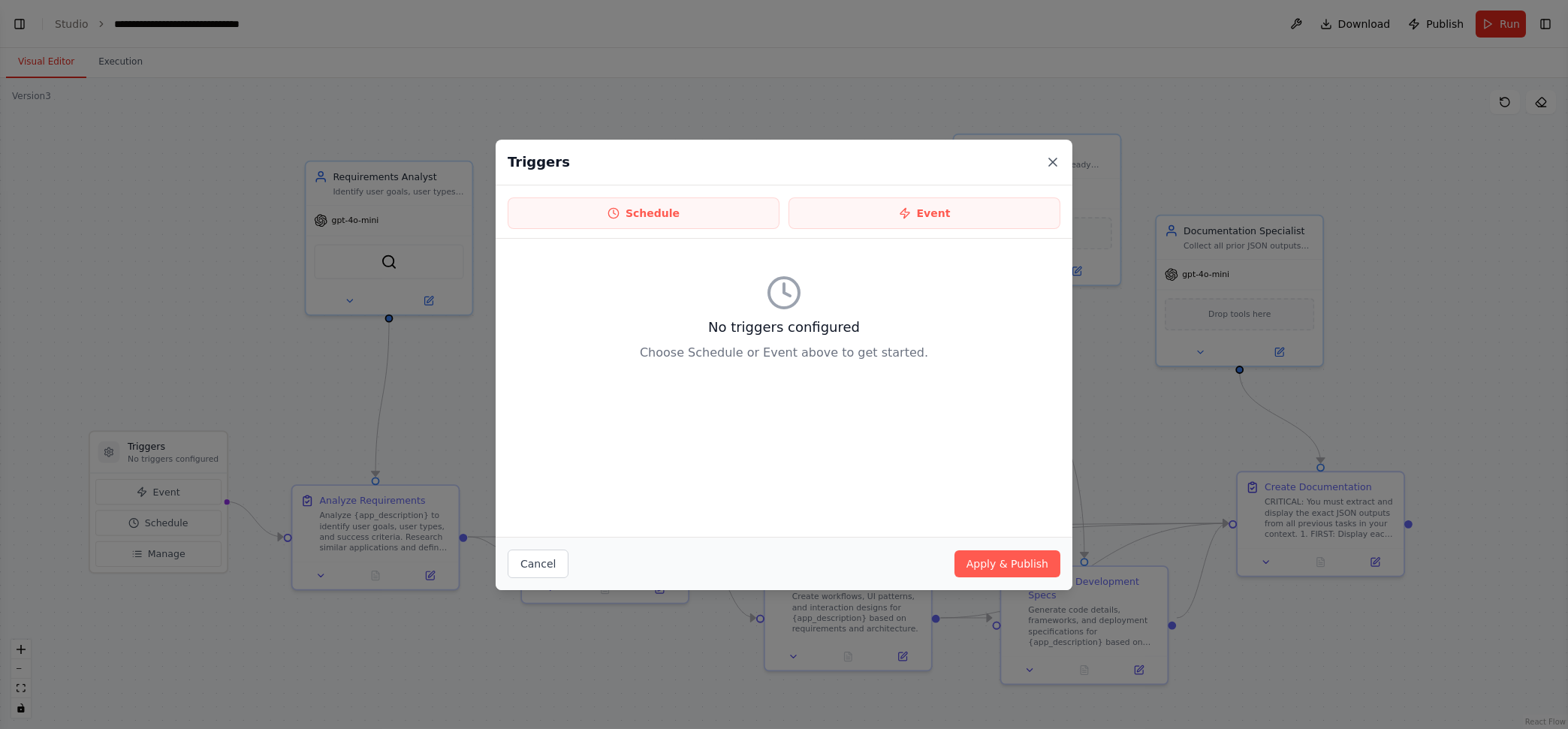
click at [1048, 157] on icon at bounding box center [1053, 161] width 15 height 15
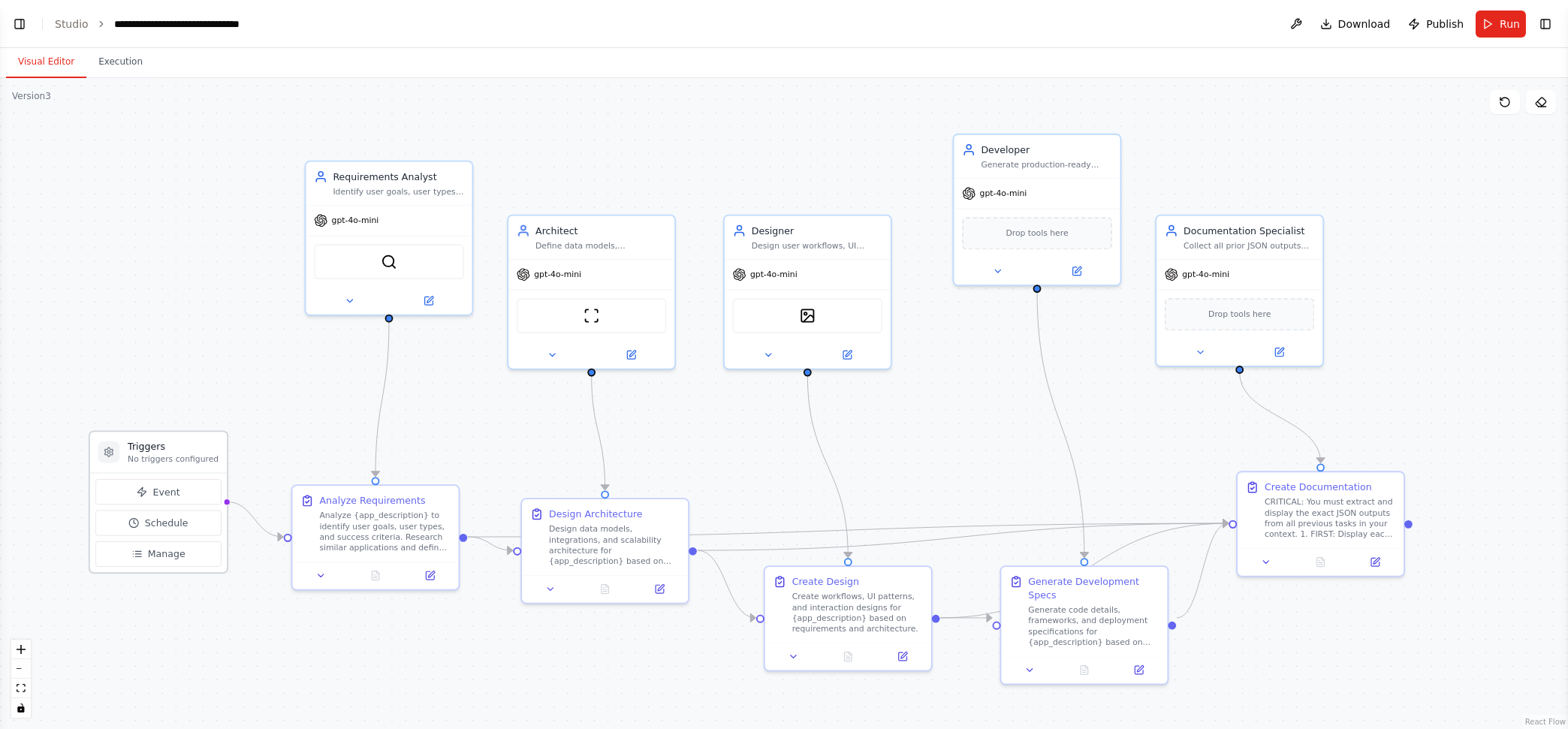
click at [181, 449] on h3 "Triggers" at bounding box center [173, 447] width 91 height 14
drag, startPoint x: 181, startPoint y: 449, endPoint x: 171, endPoint y: 450, distance: 10.0
click at [171, 450] on h3 "Triggers" at bounding box center [173, 447] width 91 height 14
drag, startPoint x: 248, startPoint y: 514, endPoint x: 233, endPoint y: 517, distance: 15.3
click at [233, 517] on div ".deletable-edge-delete-btn { width: 20px; height: 20px; border: 0px solid #ffff…" at bounding box center [784, 404] width 1568 height 651
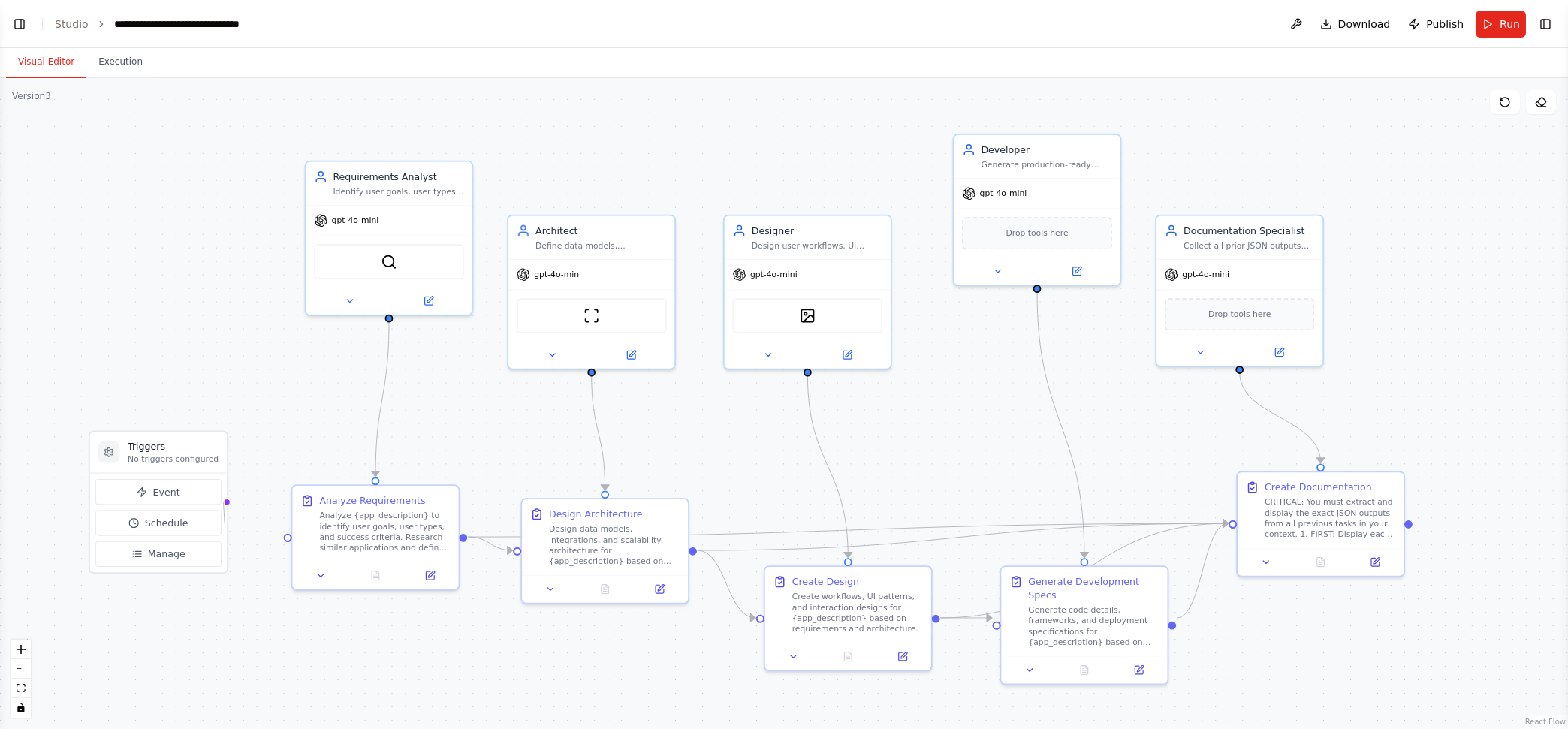
drag, startPoint x: 281, startPoint y: 533, endPoint x: 226, endPoint y: 526, distance: 55.4
click at [226, 526] on div ".deletable-edge-delete-btn { width: 20px; height: 20px; border: 0px solid #ffff…" at bounding box center [784, 404] width 1568 height 651
click at [109, 456] on icon at bounding box center [109, 451] width 11 height 11
click at [109, 450] on circle at bounding box center [109, 451] width 3 height 3
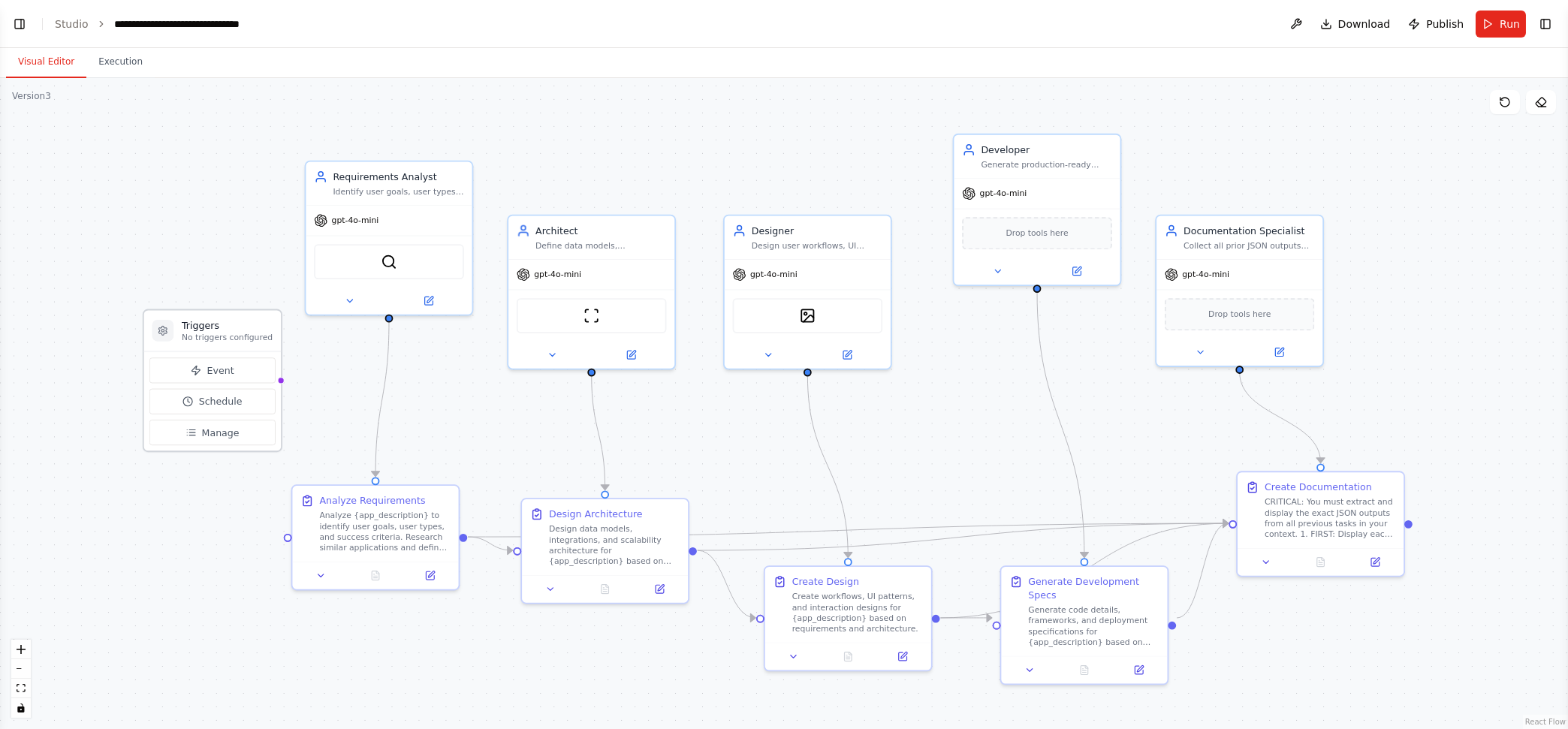
drag, startPoint x: 161, startPoint y: 452, endPoint x: 215, endPoint y: 305, distance: 156.6
click at [215, 332] on p "No triggers configured" at bounding box center [227, 337] width 91 height 11
click at [175, 306] on div "Triggers No triggers configured" at bounding box center [213, 304] width 137 height 41
click at [167, 307] on div at bounding box center [162, 304] width 22 height 21
click at [167, 307] on icon at bounding box center [162, 303] width 11 height 11
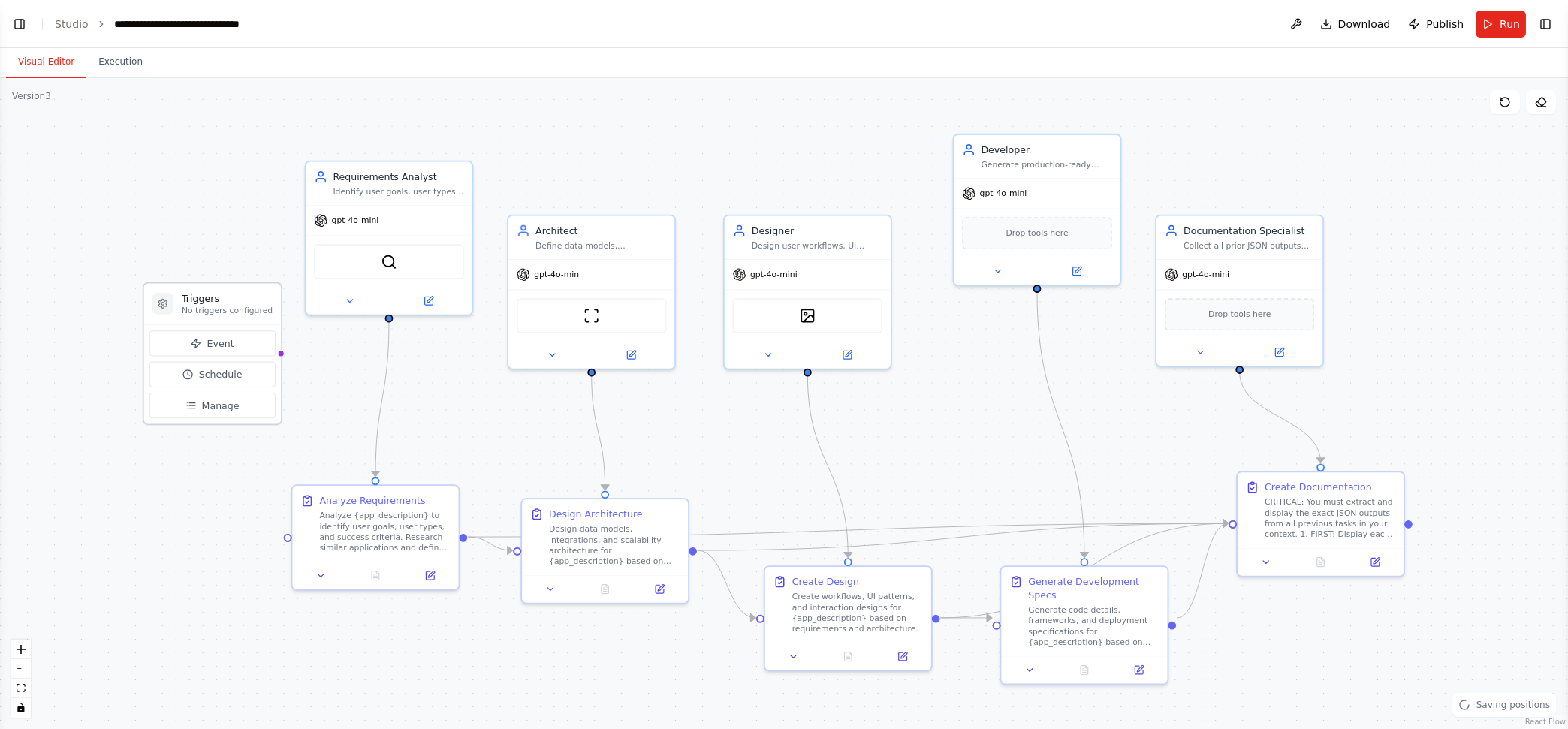
click at [167, 307] on icon at bounding box center [162, 303] width 11 height 11
click at [165, 307] on icon at bounding box center [162, 303] width 11 height 11
click at [170, 300] on div at bounding box center [162, 304] width 22 height 21
click at [193, 305] on p "No triggers configured" at bounding box center [227, 310] width 91 height 11
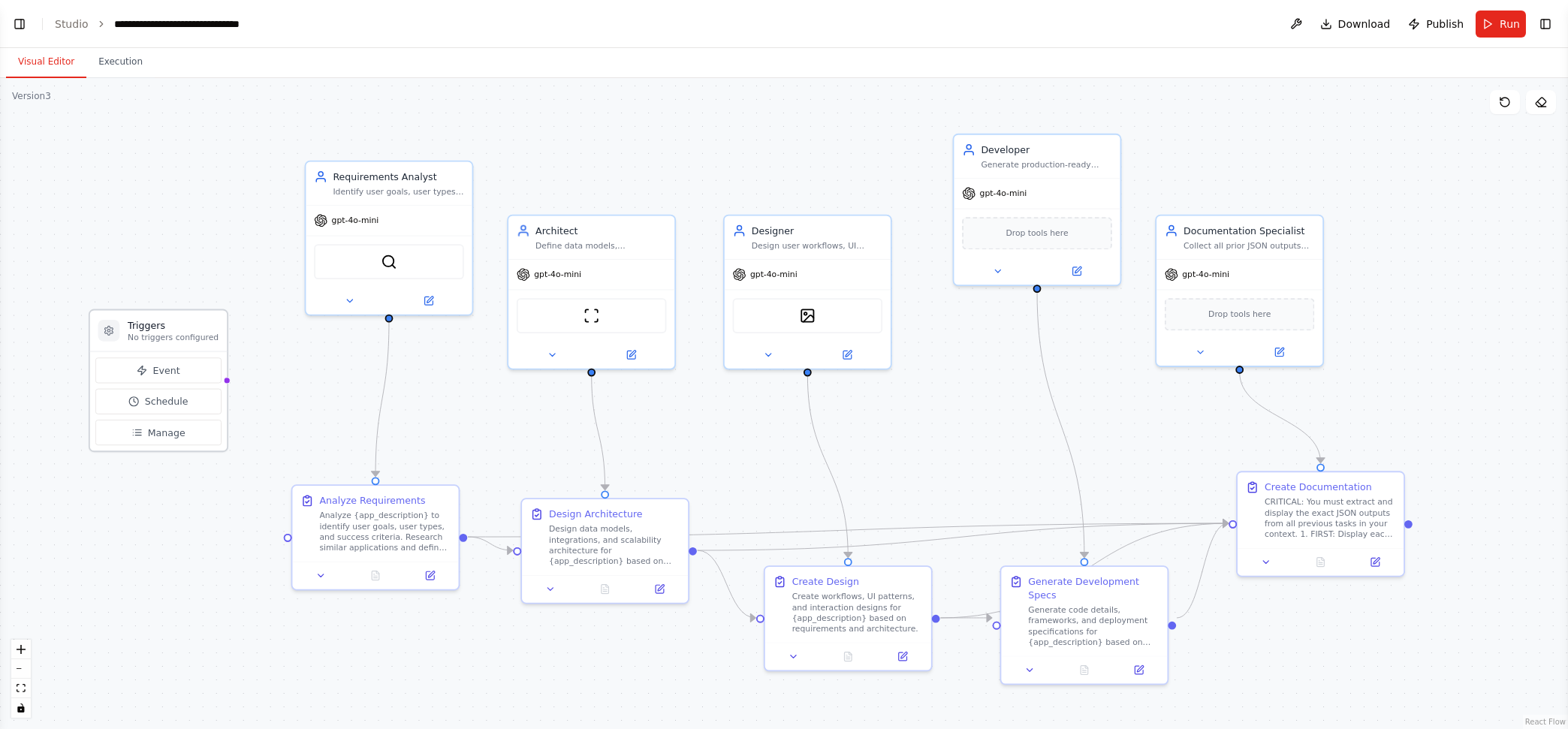
drag, startPoint x: 216, startPoint y: 306, endPoint x: 135, endPoint y: 351, distance: 92.7
click at [135, 342] on p "No triggers configured" at bounding box center [173, 337] width 91 height 11
click at [1545, 106] on icon at bounding box center [1542, 102] width 12 height 12
click at [1542, 363] on div ".deletable-edge-delete-btn { width: 20px; height: 20px; border: 0px solid #ffff…" at bounding box center [784, 404] width 1568 height 651
click at [1476, 220] on div ".deletable-edge-delete-btn { width: 20px; height: 20px; border: 0px solid #ffff…" at bounding box center [784, 404] width 1568 height 651
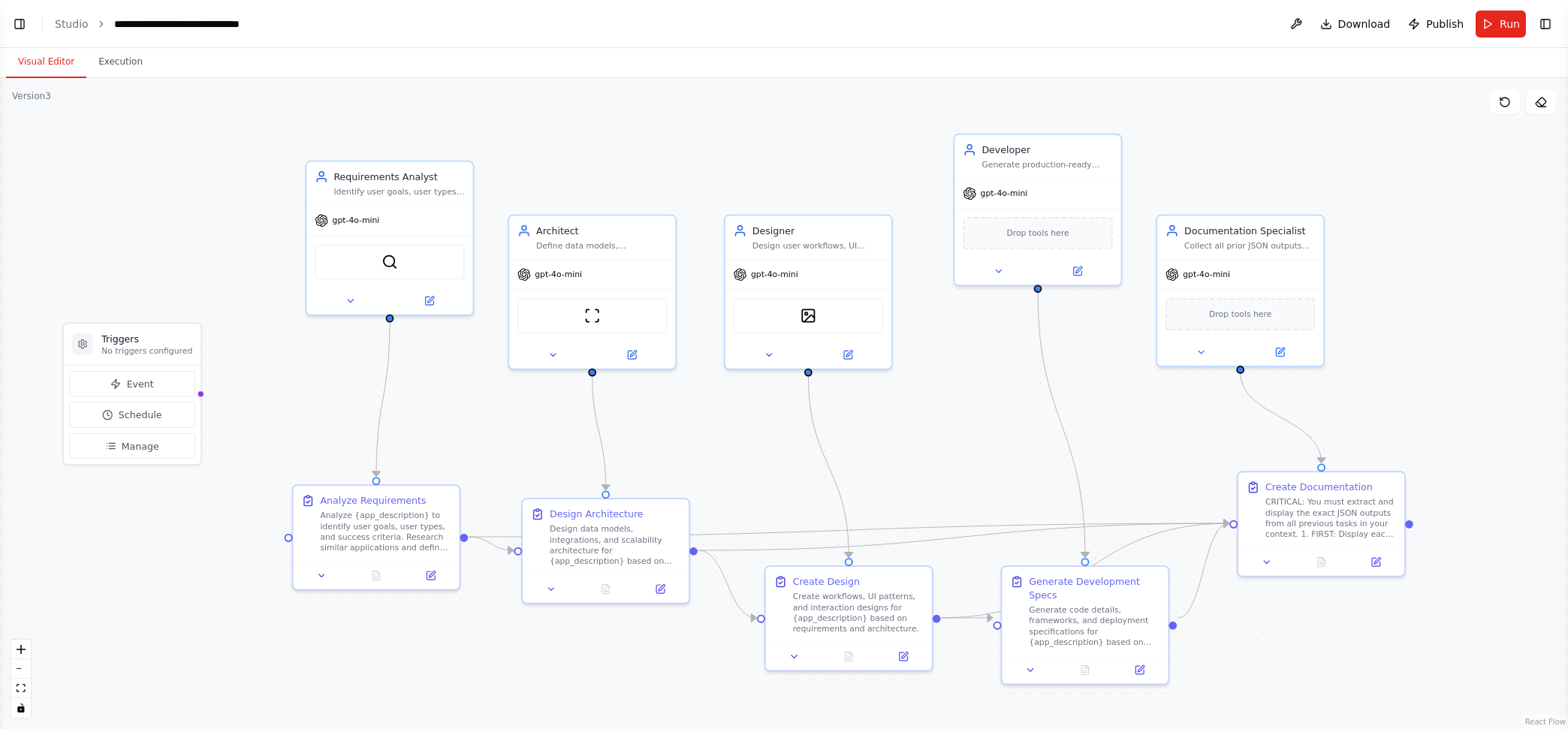
click at [1544, 15] on button "Toggle Right Sidebar" at bounding box center [1546, 24] width 22 height 21
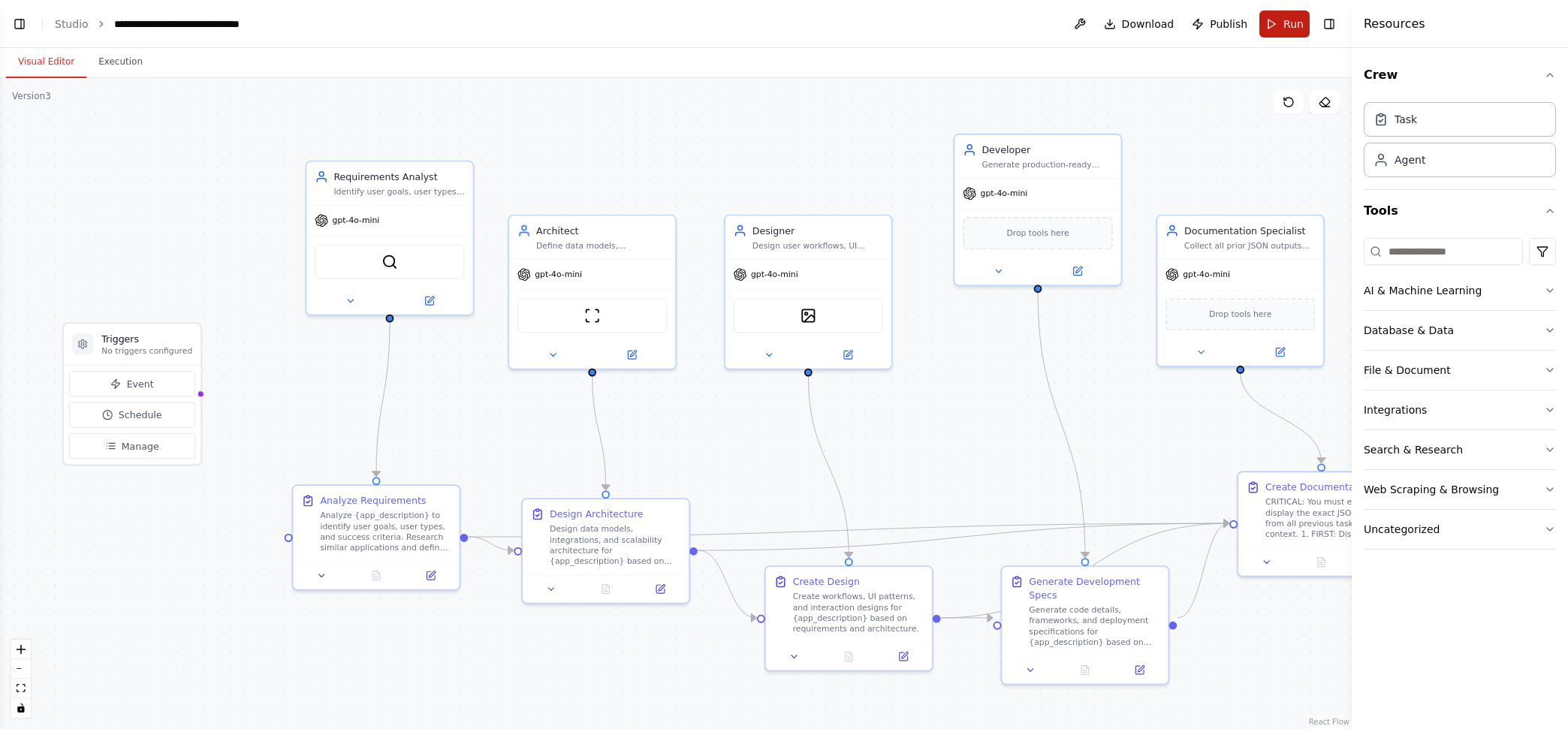
click at [1285, 17] on span "Run" at bounding box center [1293, 23] width 21 height 15
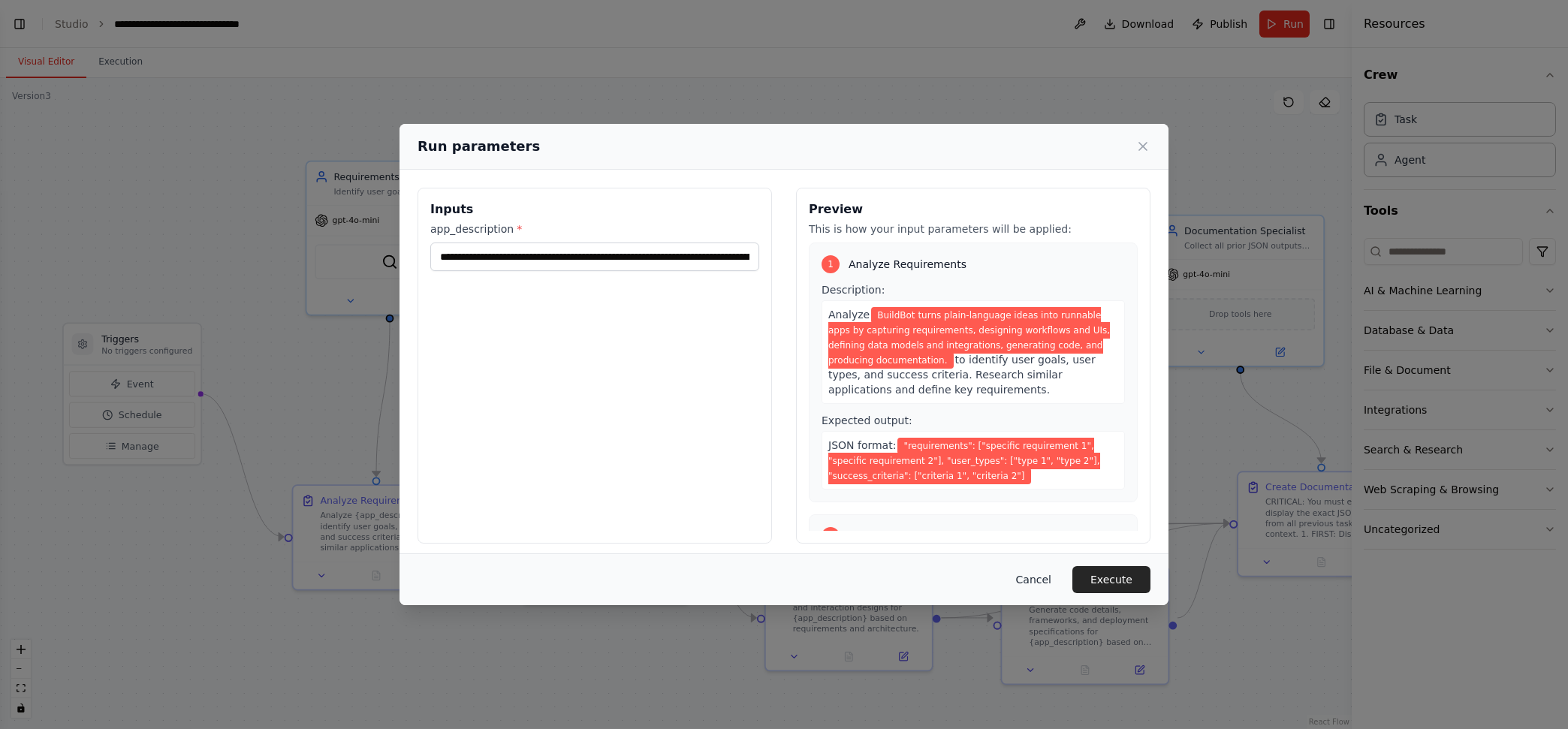
click at [1056, 581] on button "Cancel" at bounding box center [1033, 579] width 60 height 27
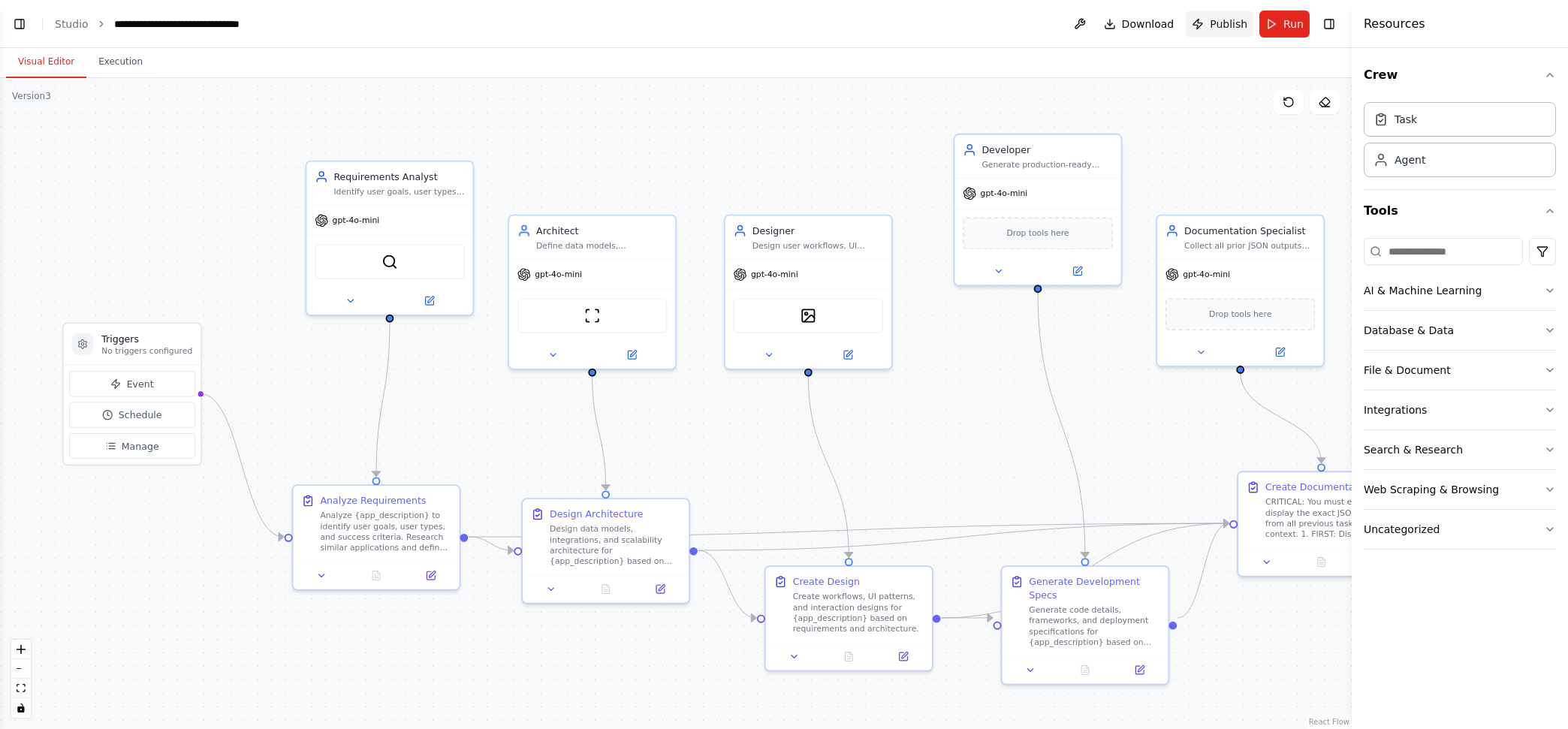
click at [1233, 15] on button "Publish" at bounding box center [1219, 24] width 67 height 27
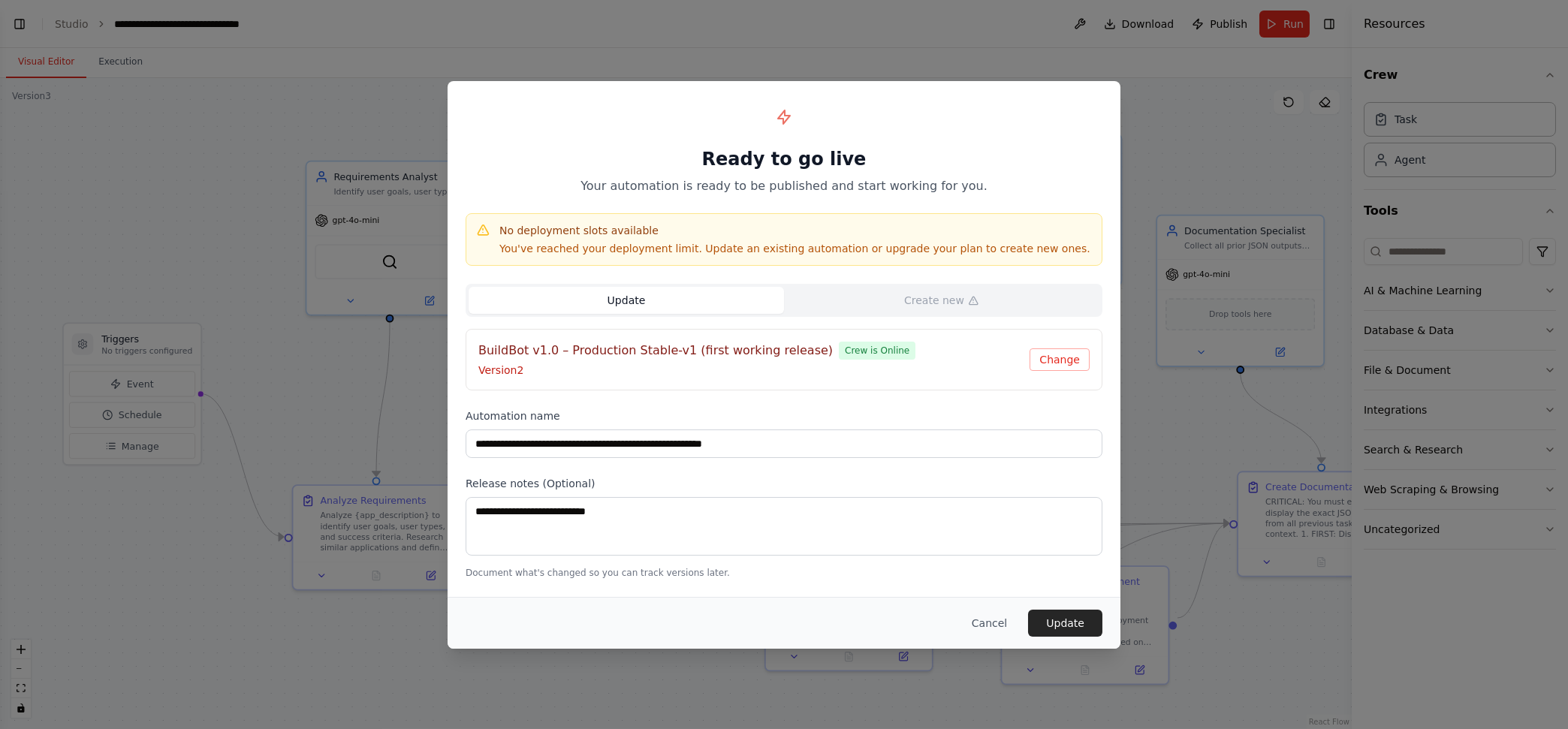
click at [654, 299] on button "Update" at bounding box center [626, 301] width 316 height 27
click at [1057, 623] on button "Update" at bounding box center [1066, 623] width 74 height 27
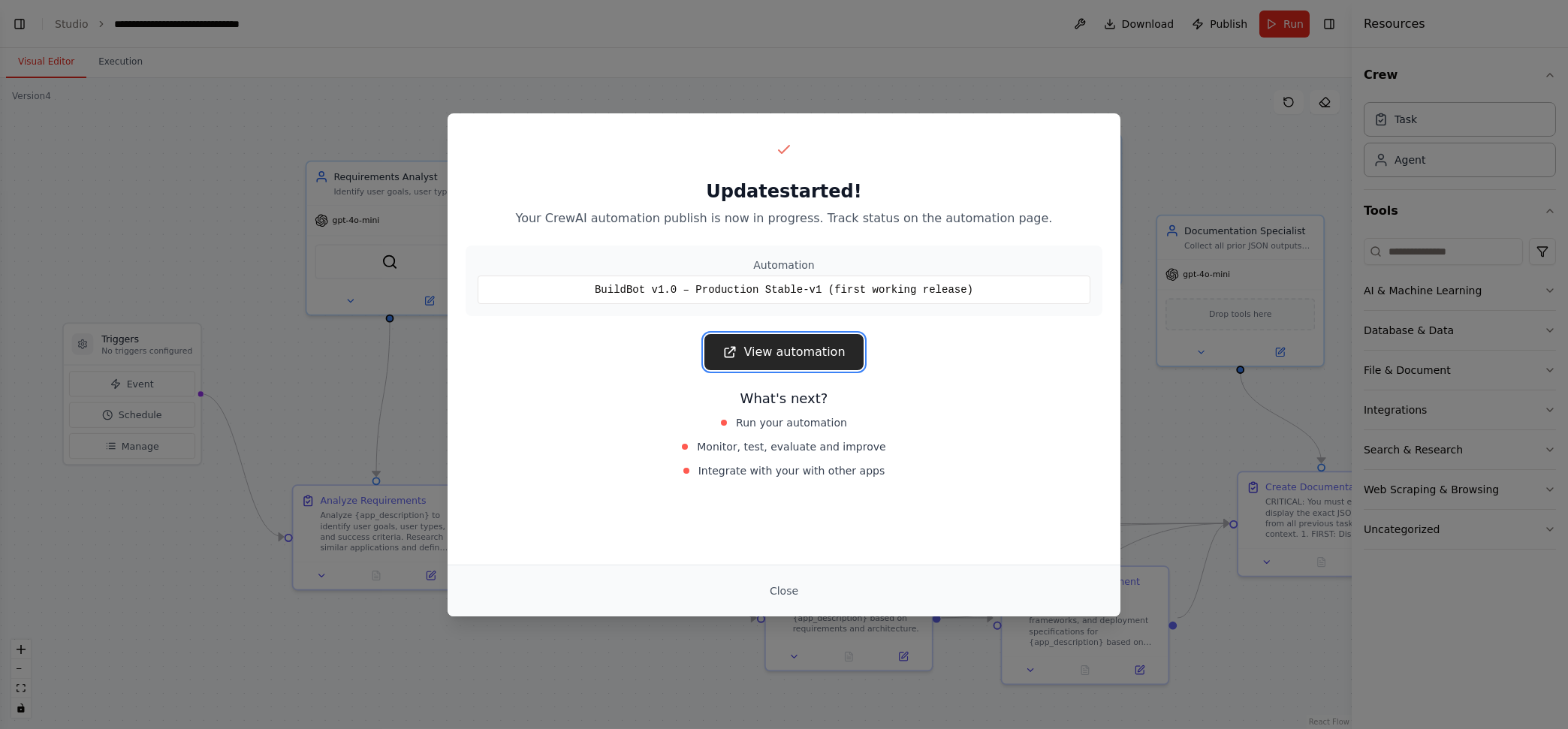
click at [776, 354] on link "View automation" at bounding box center [784, 352] width 158 height 36
click at [780, 588] on button "Close" at bounding box center [784, 591] width 53 height 27
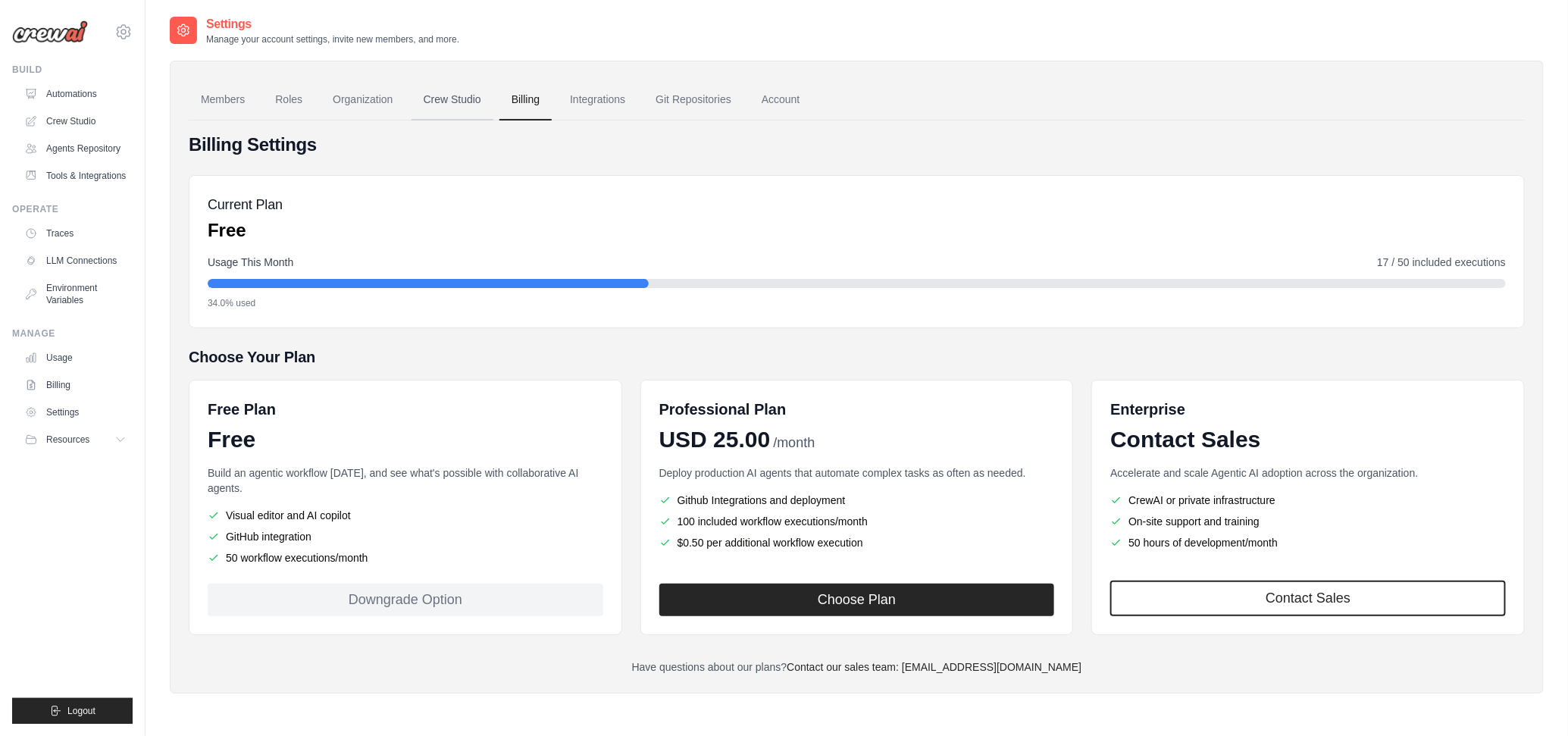
click at [465, 94] on link "Crew Studio" at bounding box center [452, 100] width 82 height 40
